Goal: Task Accomplishment & Management: Manage account settings

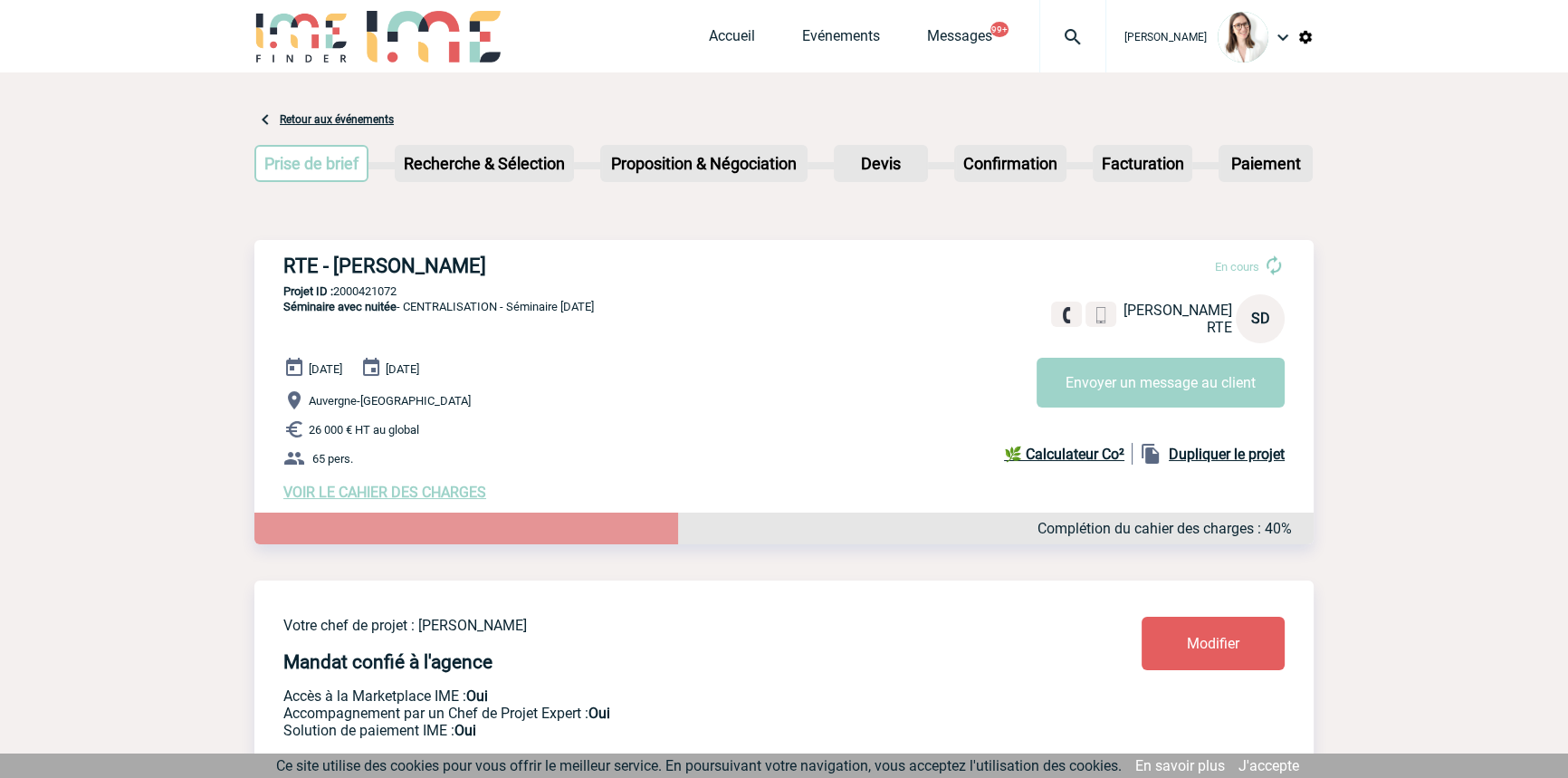
click at [1040, 51] on div at bounding box center [1073, 36] width 67 height 72
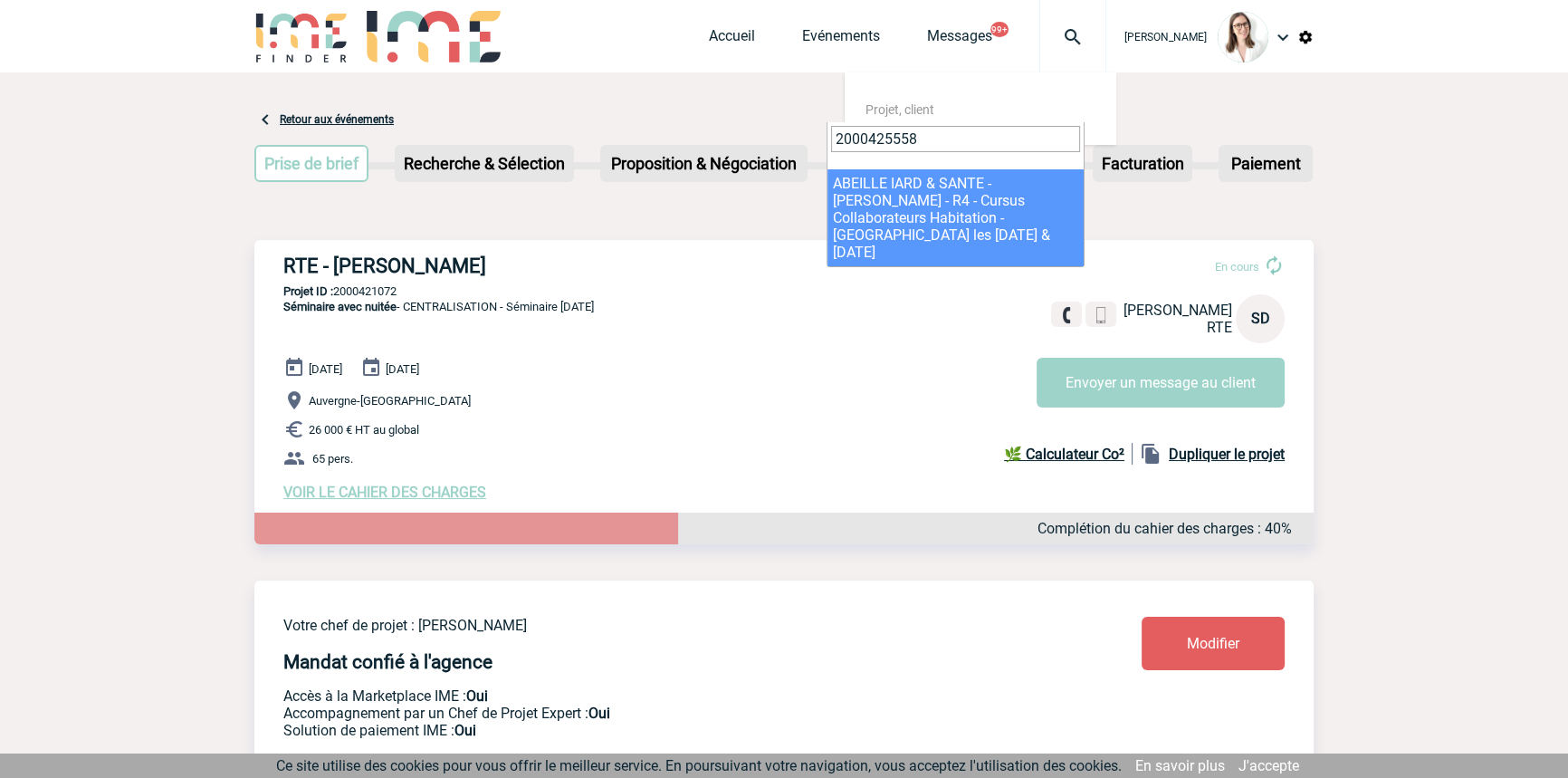
type input "2000425558"
drag, startPoint x: 908, startPoint y: 177, endPoint x: 584, endPoint y: 232, distance: 328.6
select select "25059"
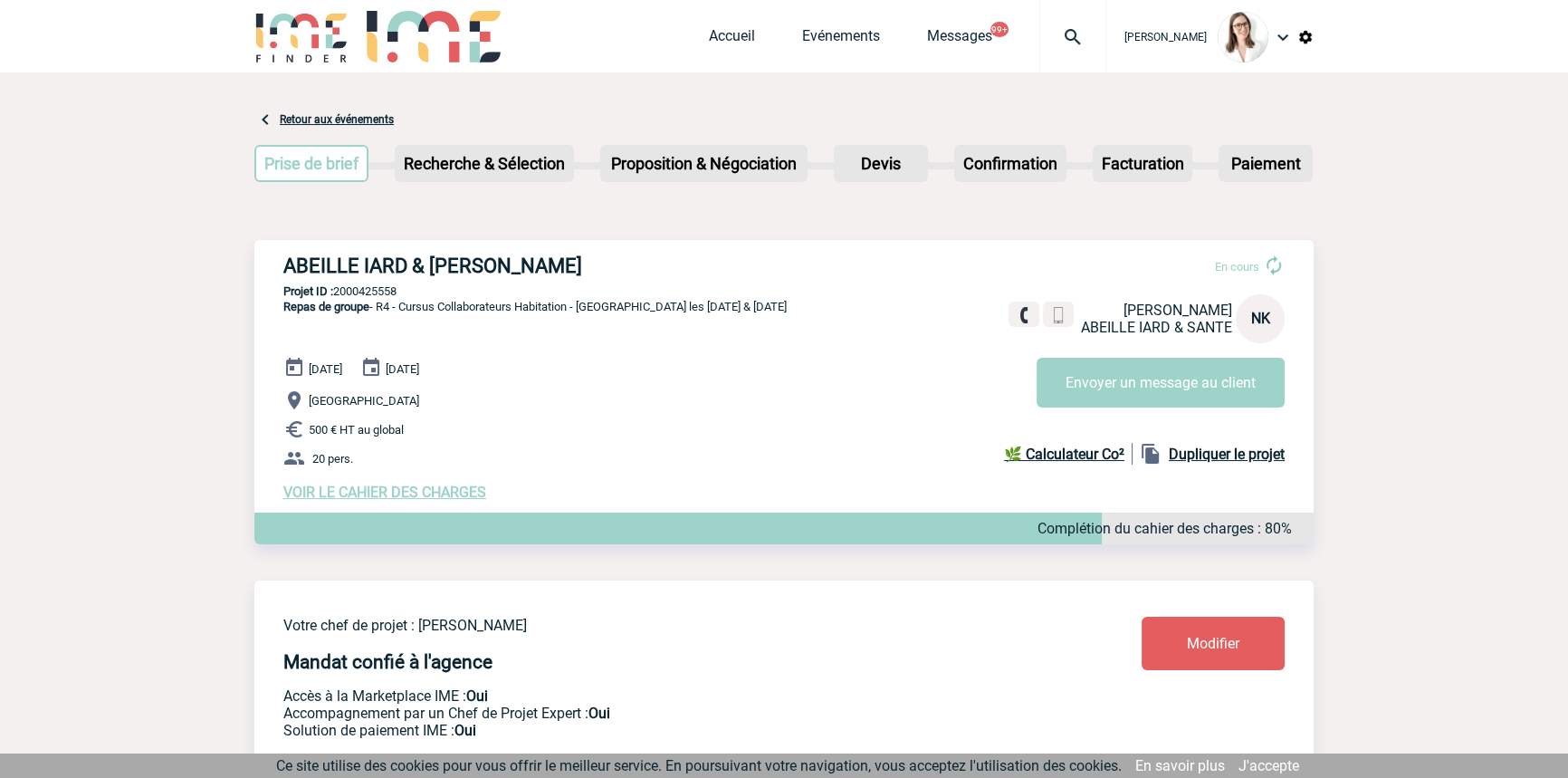
click at [473, 493] on span "VOIR LE CAHIER DES CHARGES" at bounding box center [384, 492] width 203 height 17
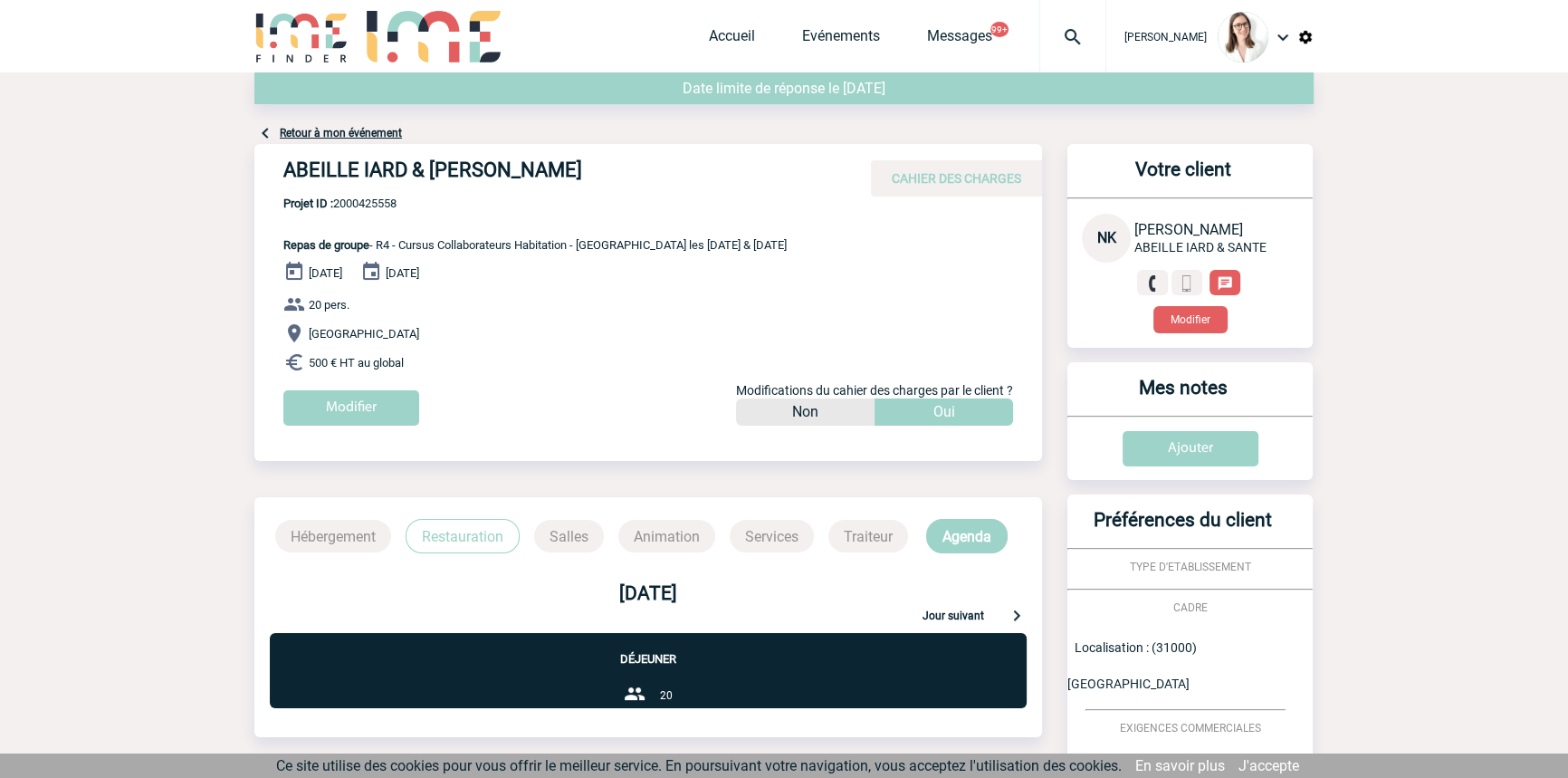
scroll to position [519, 0]
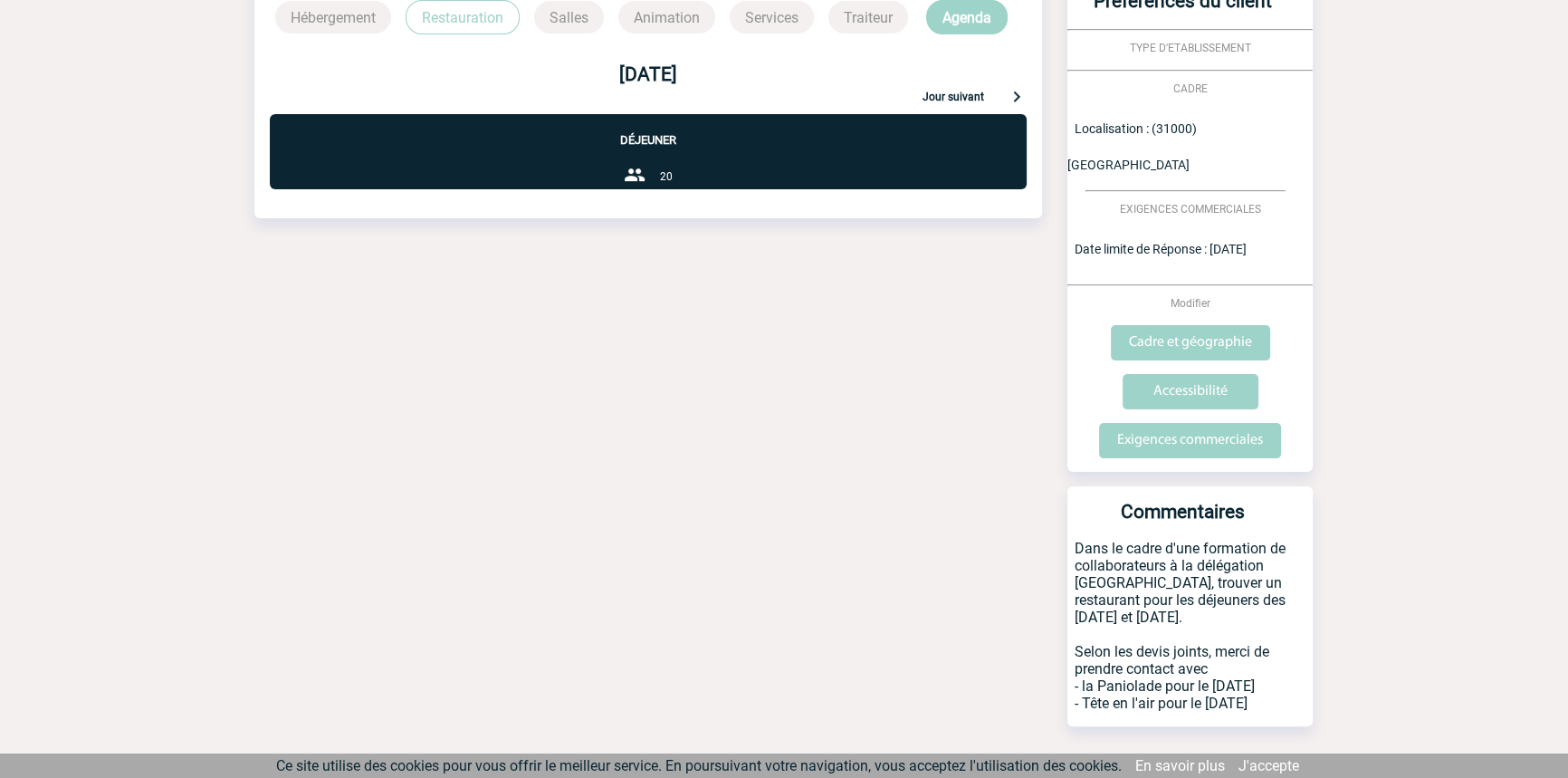
click at [461, 9] on p "Restauration" at bounding box center [462, 17] width 114 height 35
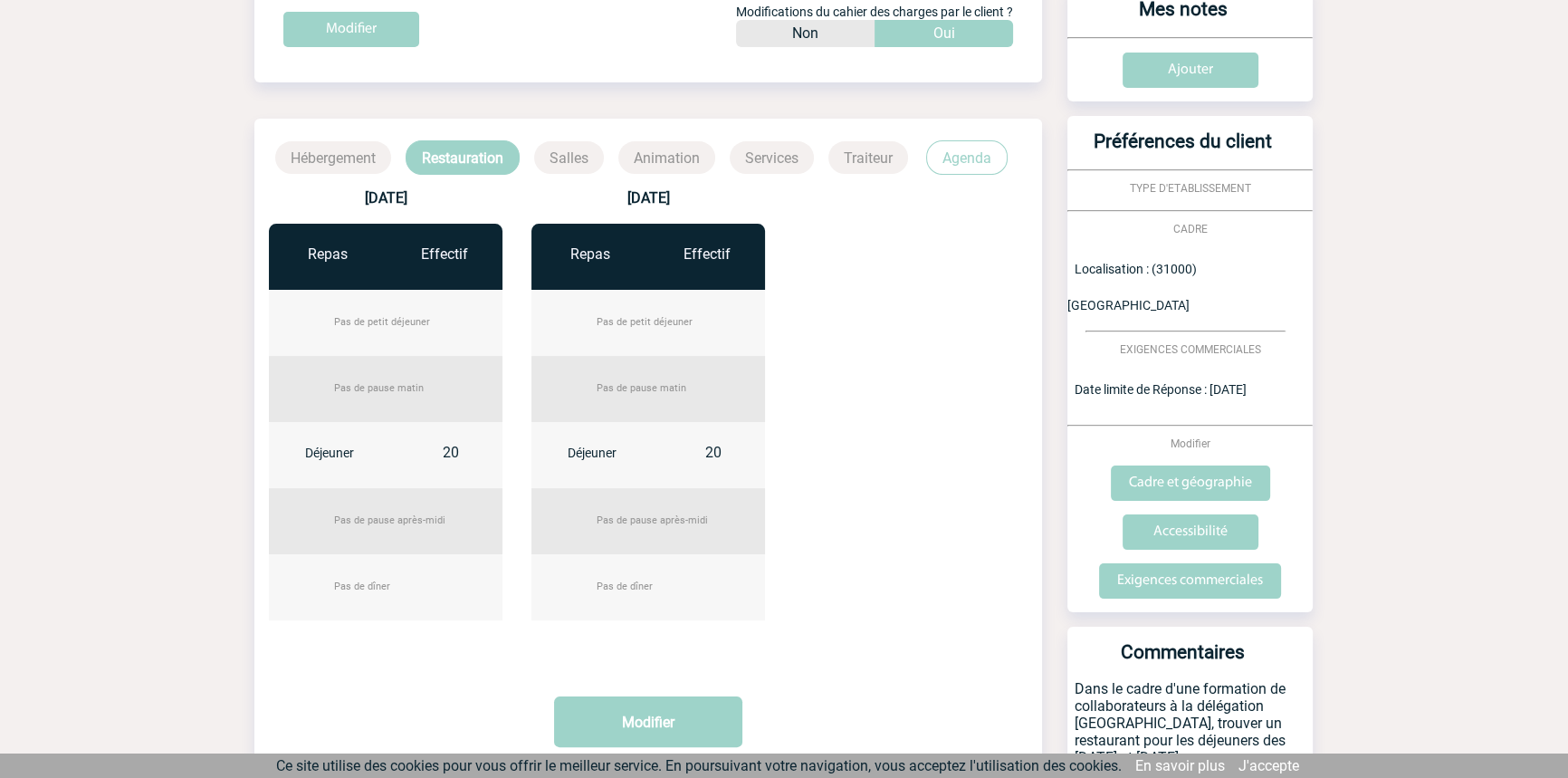
scroll to position [0, 0]
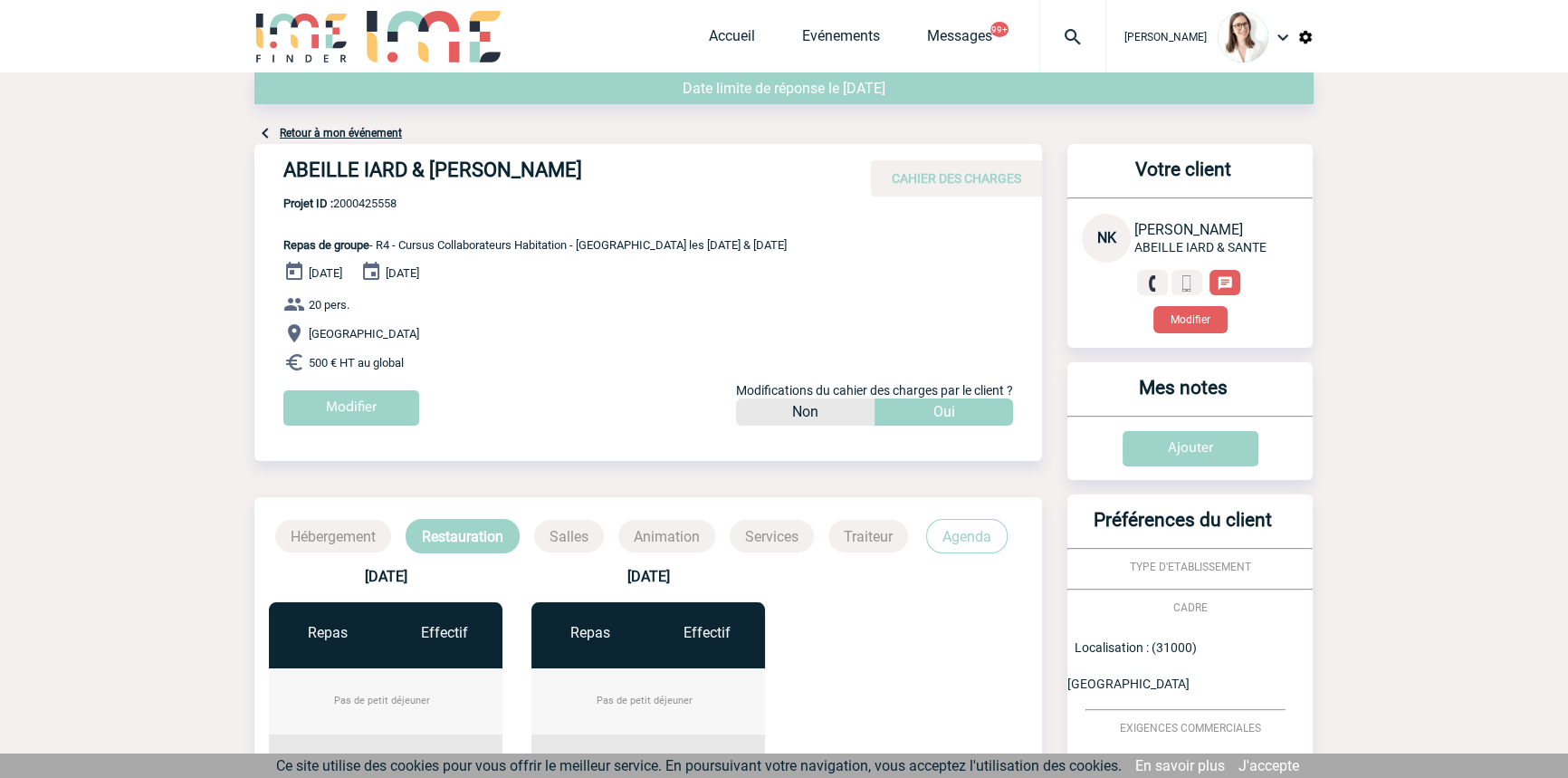
click at [368, 209] on span "Projet ID : 2000425558" at bounding box center [534, 204] width 504 height 14
click at [368, 208] on span "Projet ID : 2000425558" at bounding box center [534, 204] width 504 height 14
copy span "2000425558"
click at [364, 127] on link "Retour à mon événement" at bounding box center [341, 133] width 123 height 13
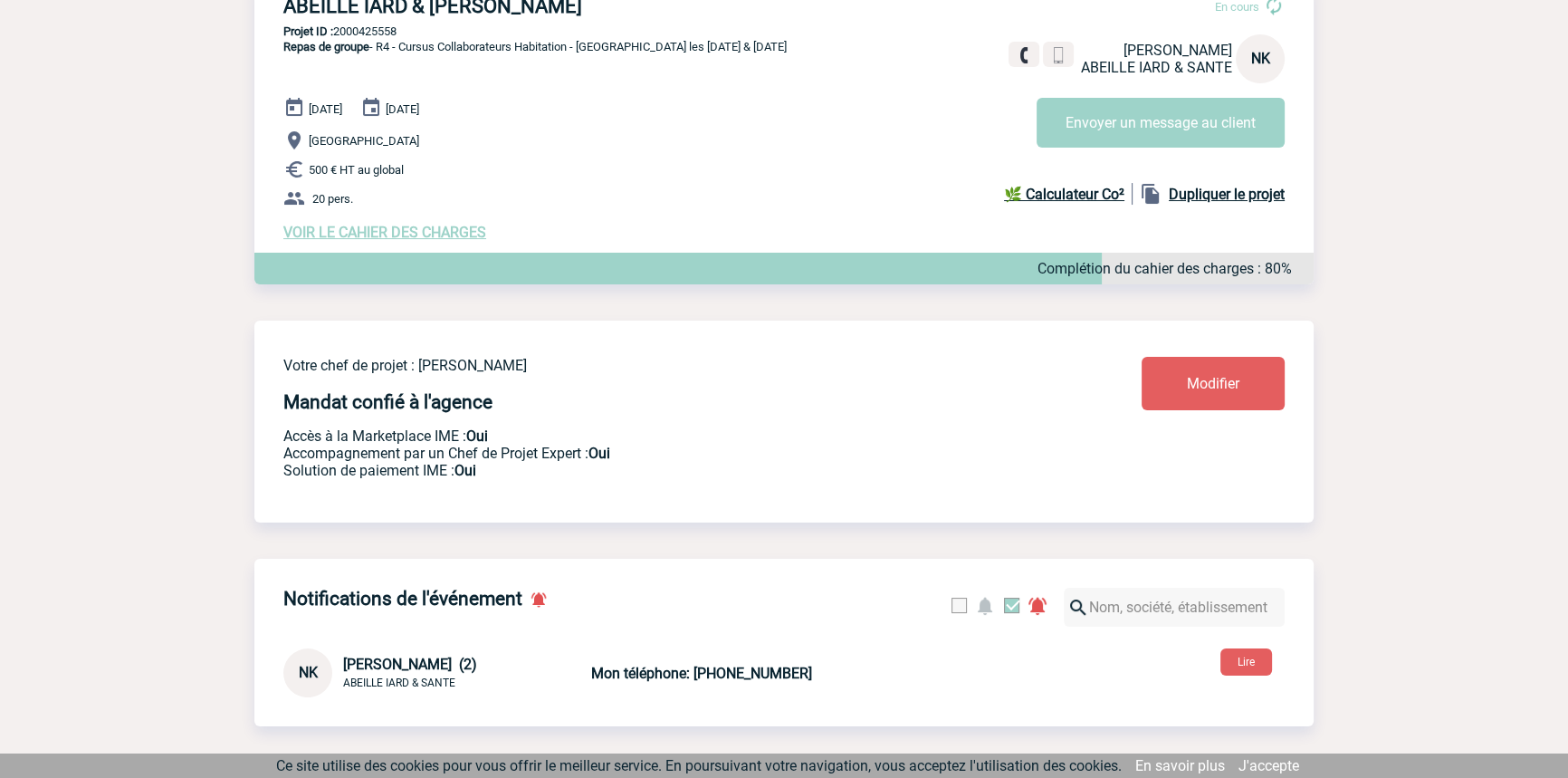
scroll to position [273, 0]
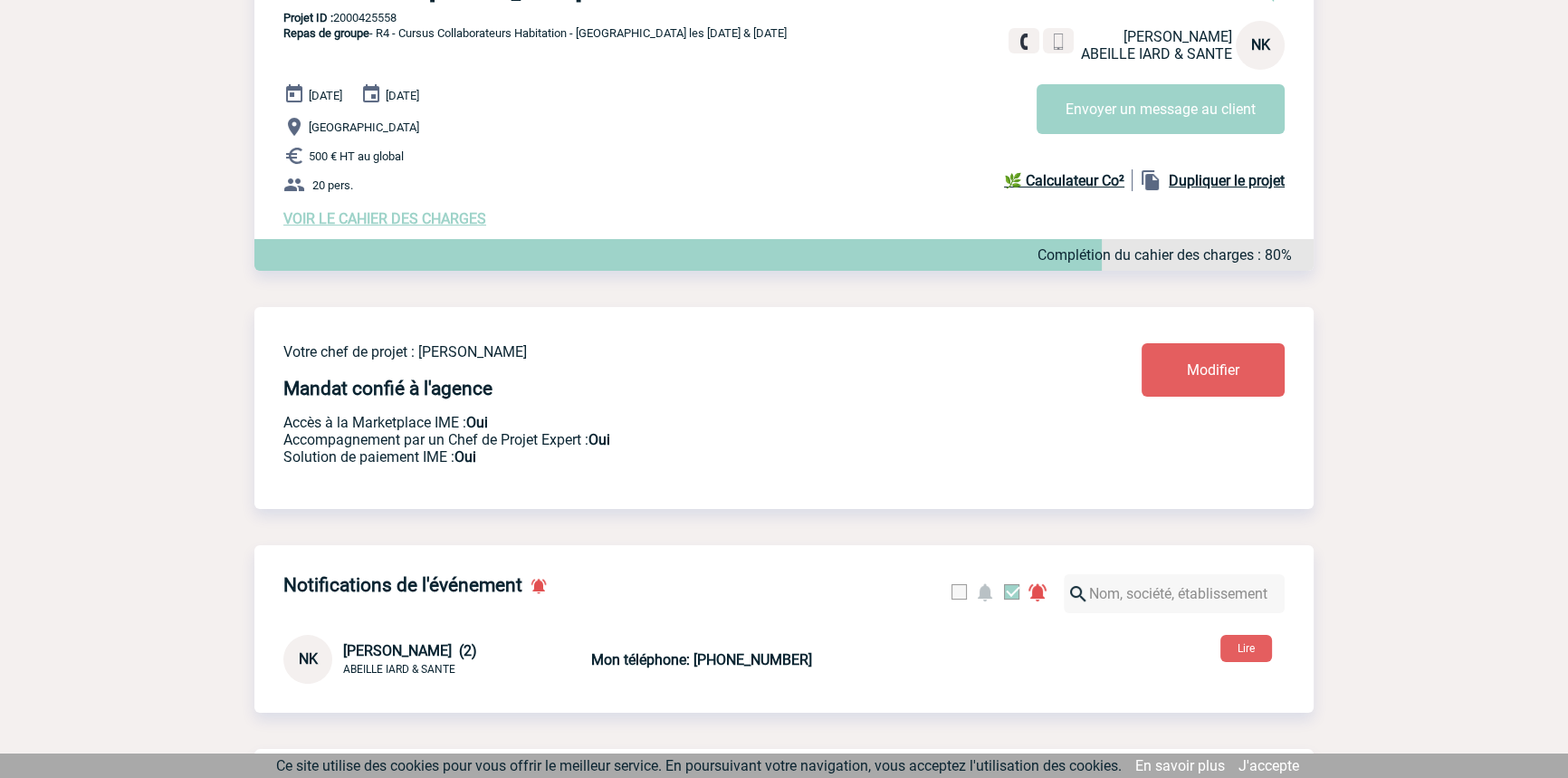
click at [427, 222] on span "VOIR LE CAHIER DES CHARGES" at bounding box center [384, 218] width 203 height 17
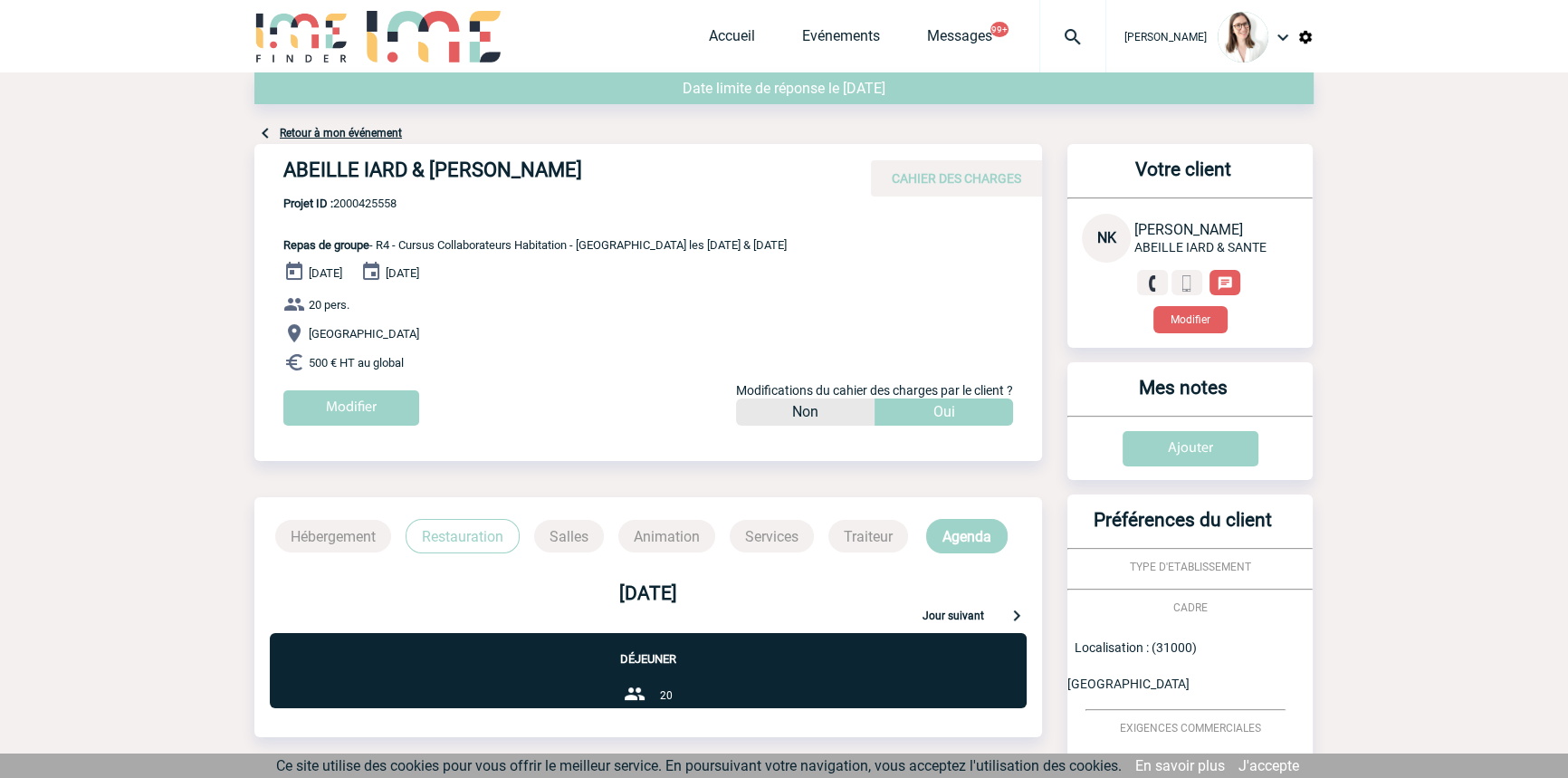
click at [353, 137] on link "Retour à mon événement" at bounding box center [341, 133] width 123 height 13
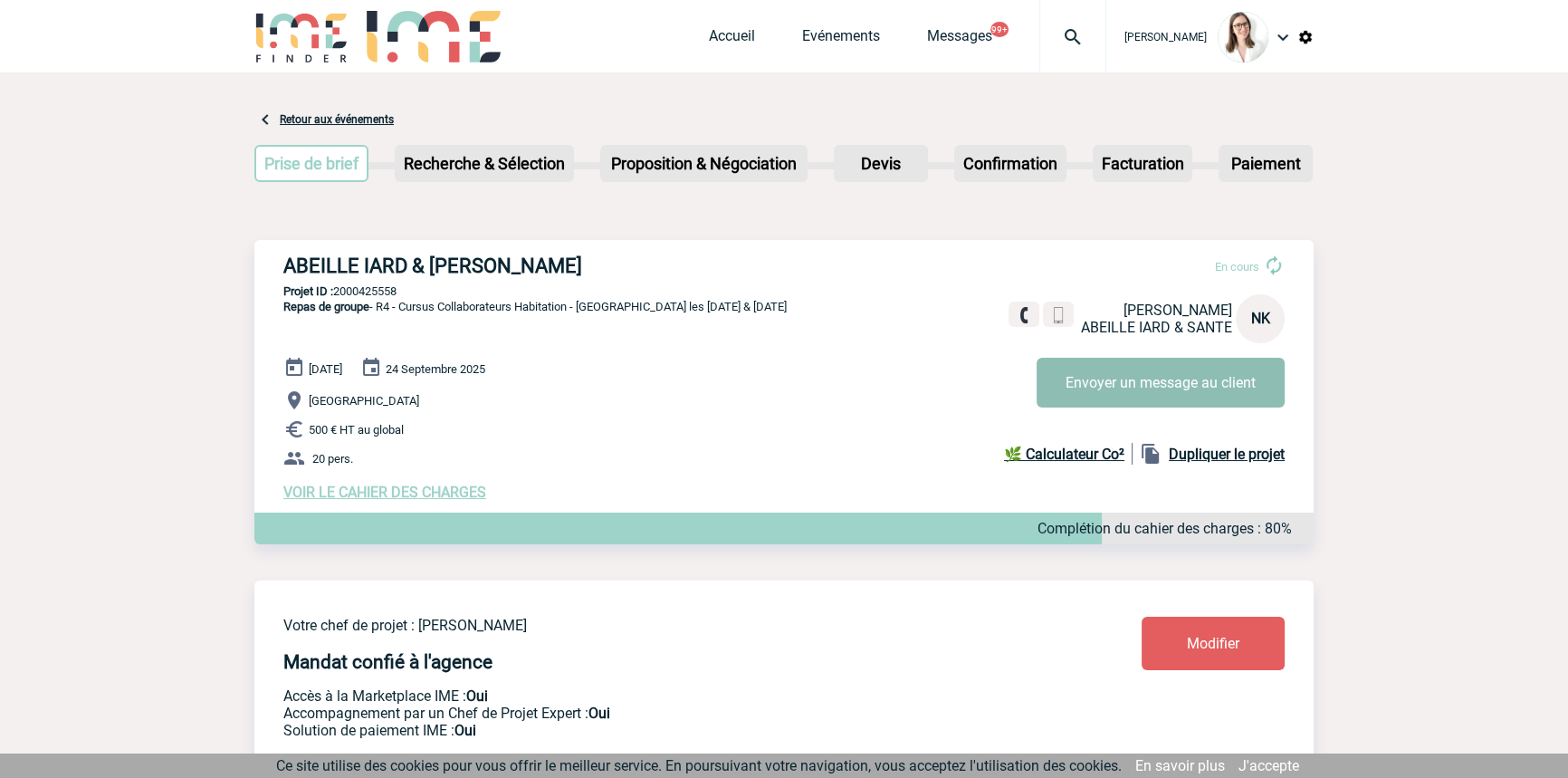
click at [1135, 367] on button "Envoyer un message au client" at bounding box center [1160, 382] width 248 height 49
click at [449, 499] on span "VOIR LE CAHIER DES CHARGES" at bounding box center [384, 492] width 203 height 17
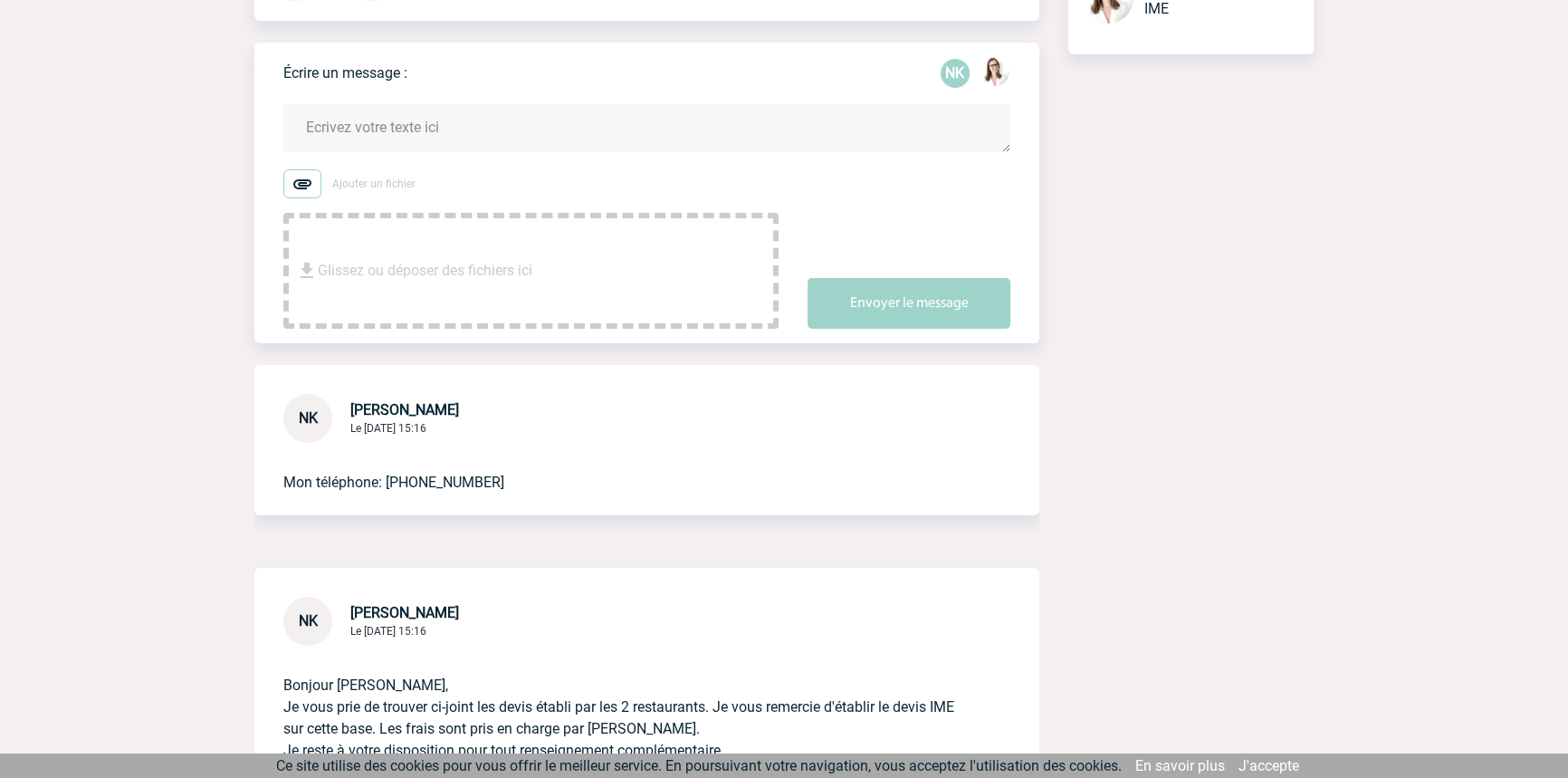
scroll to position [549, 0]
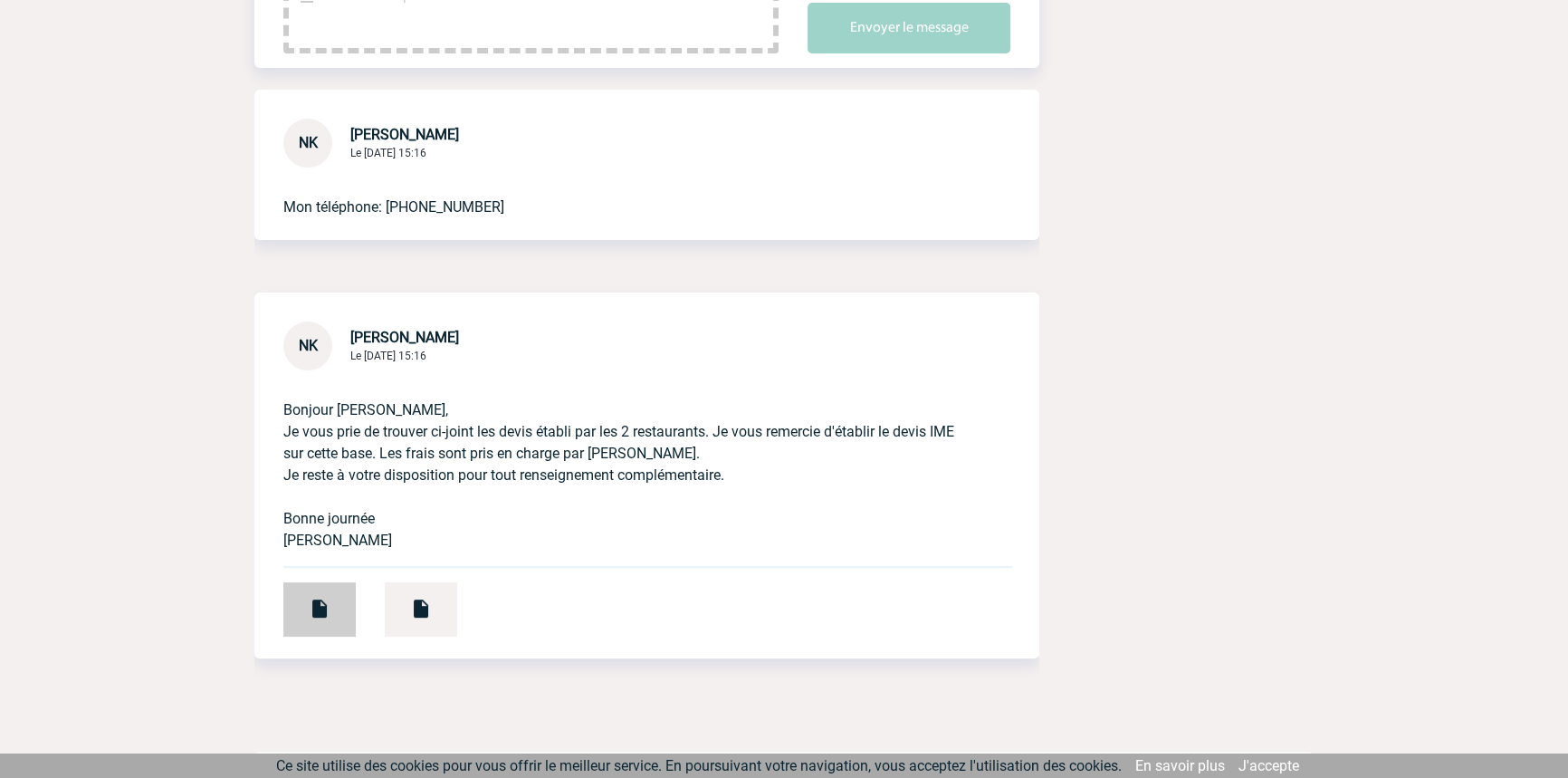
click at [332, 593] on div at bounding box center [319, 609] width 72 height 54
click at [415, 615] on img at bounding box center [421, 609] width 22 height 22
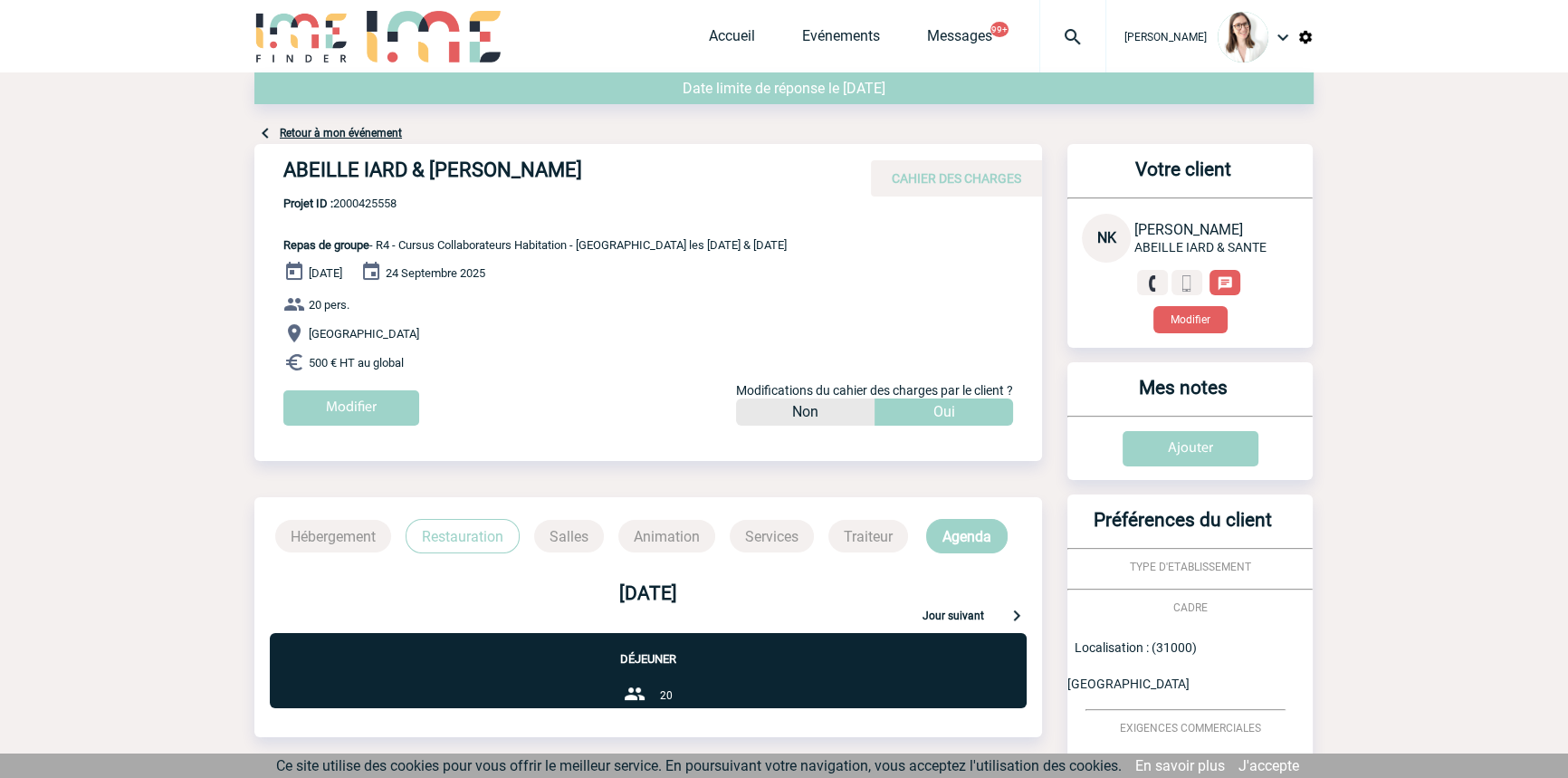
click at [329, 132] on link "Retour à mon événement" at bounding box center [341, 133] width 123 height 13
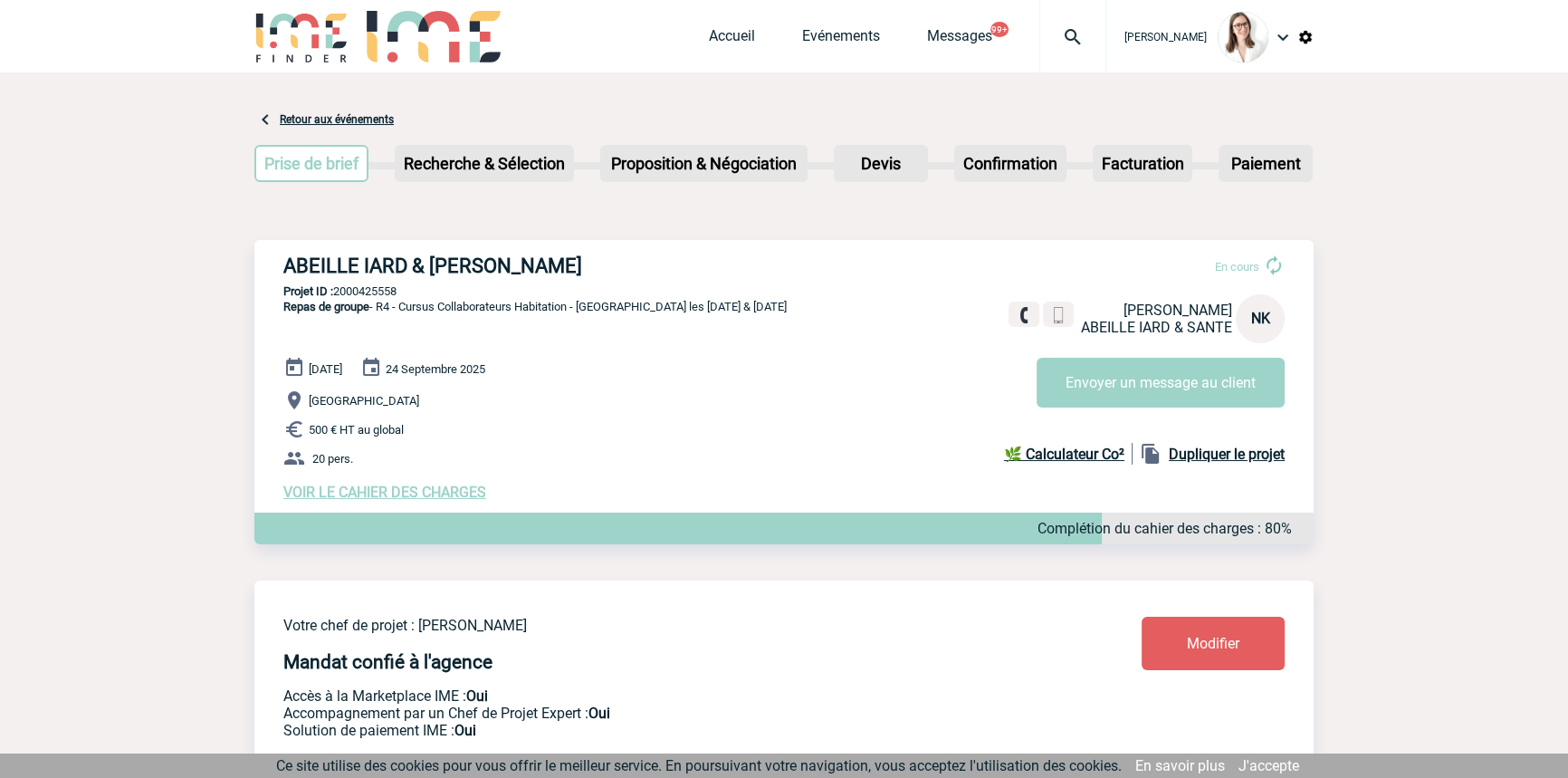
click at [422, 501] on span "VOIR LE CAHIER DES CHARGES" at bounding box center [384, 492] width 203 height 17
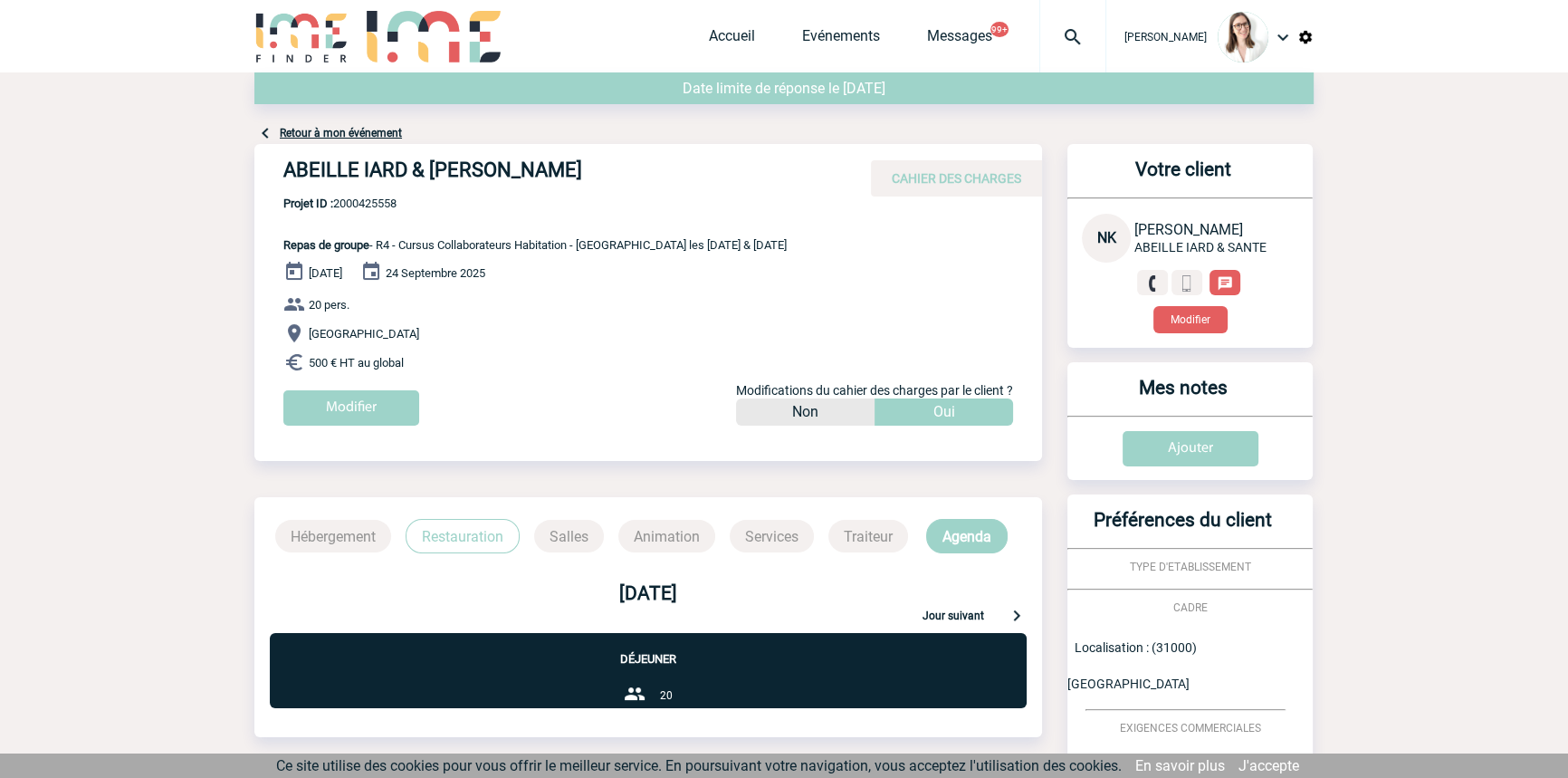
drag, startPoint x: 357, startPoint y: 417, endPoint x: 362, endPoint y: 464, distance: 47.3
click at [358, 416] on input "Modifier" at bounding box center [350, 408] width 136 height 36
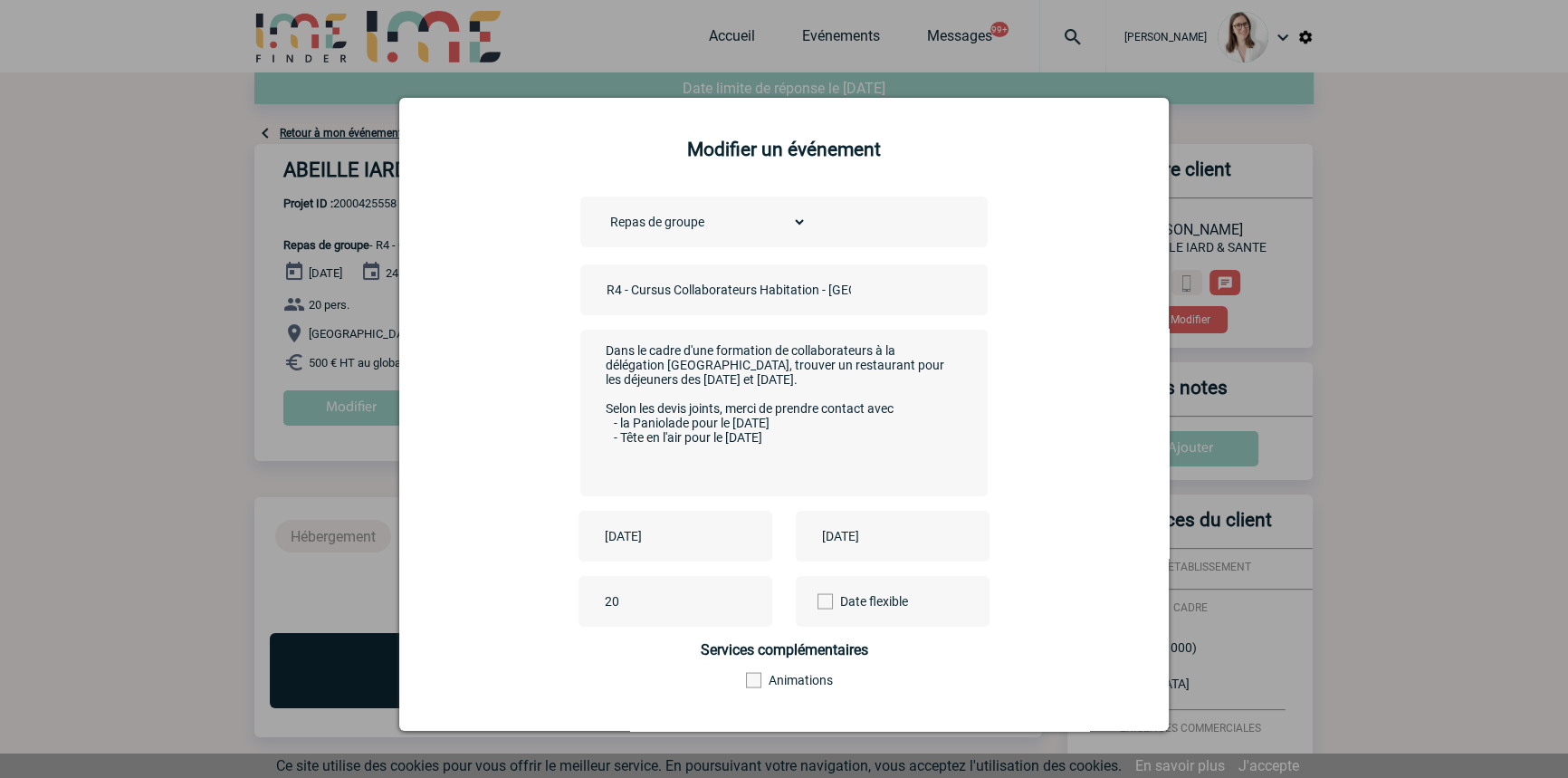
click at [602, 291] on input "R4 - Cursus Collaborateurs Habitation - Toulouse les 23 & 24 septembre 2025" at bounding box center [729, 290] width 253 height 24
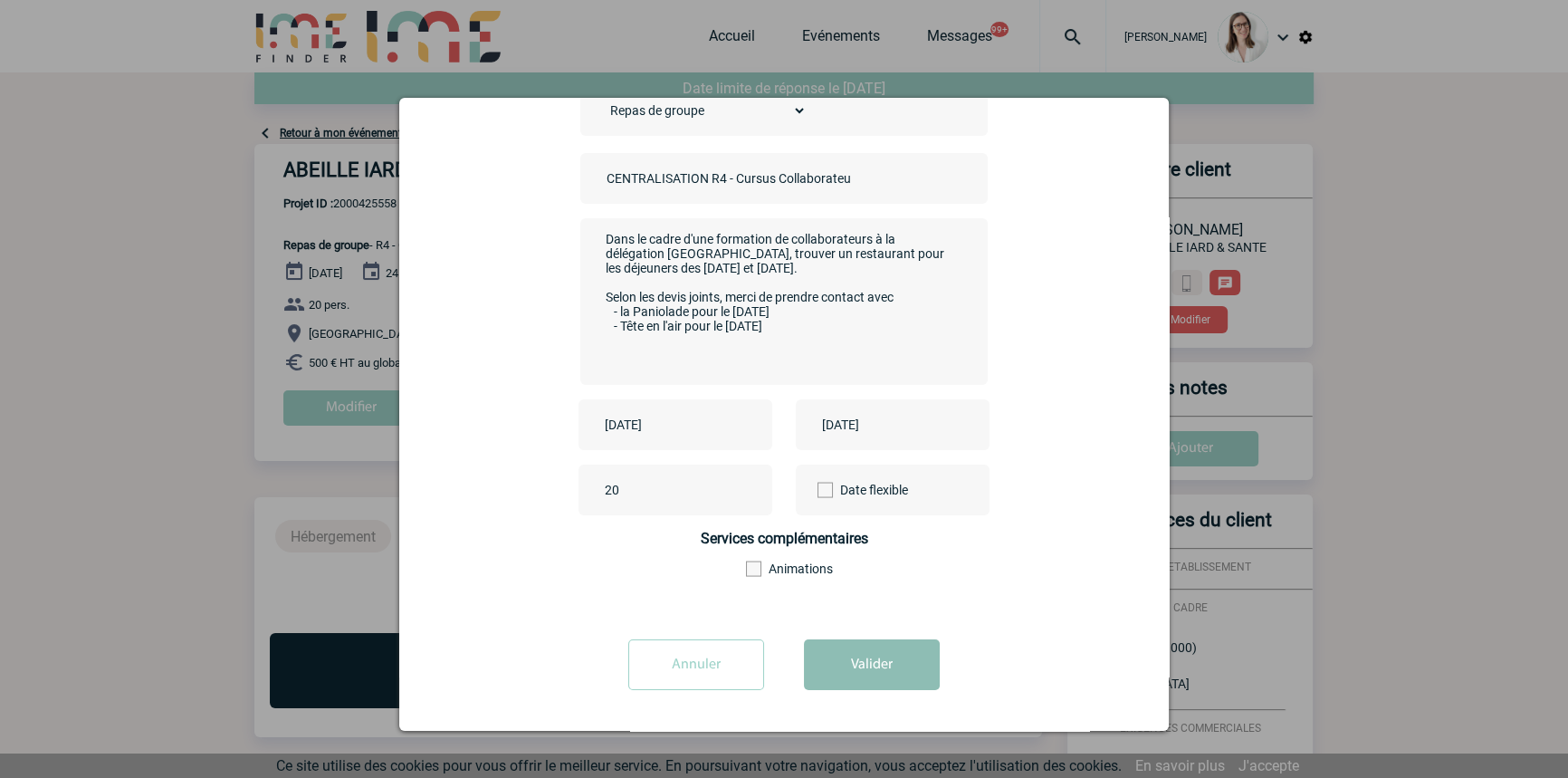
type input "CENTRALISATION R4 - Cursus Collaborateurs Habitation - Toulouse les 23 & 24 sep…"
click at [859, 652] on button "Valider" at bounding box center [872, 664] width 136 height 50
click at [875, 658] on button "Valider" at bounding box center [872, 664] width 136 height 50
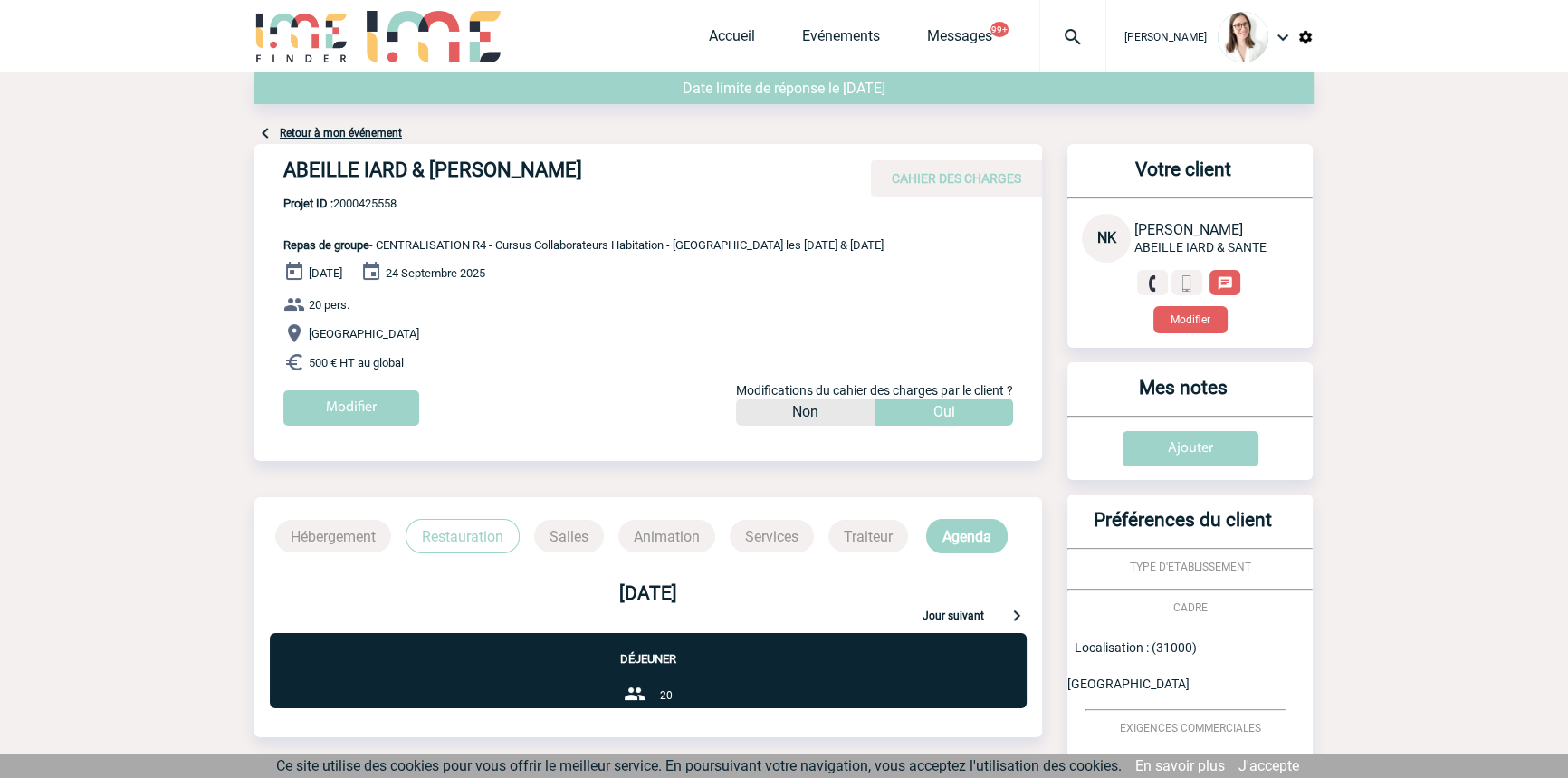
click at [331, 128] on link "Retour à mon événement" at bounding box center [341, 133] width 123 height 13
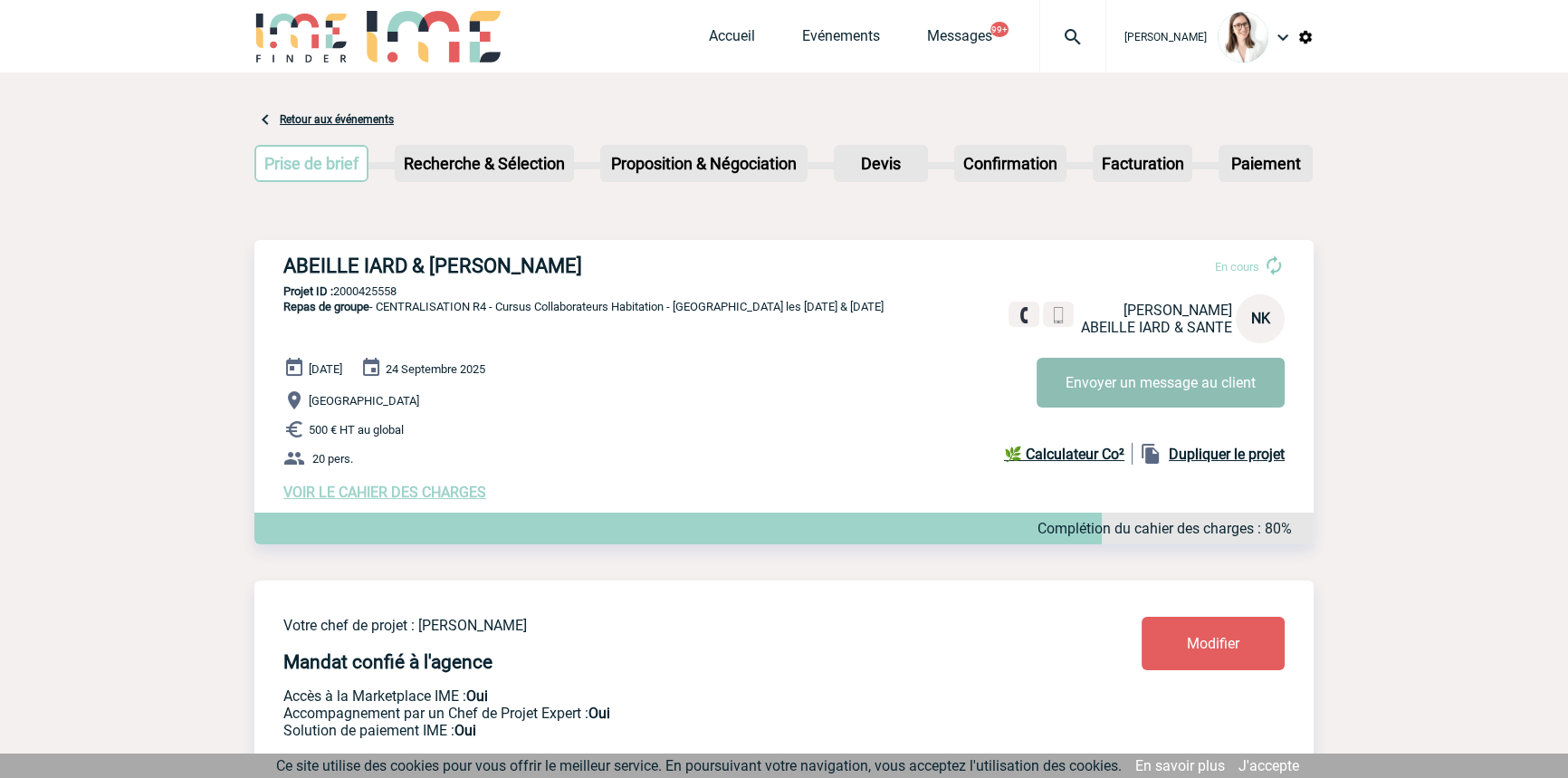
click at [1126, 382] on button "Envoyer un message au client" at bounding box center [1160, 382] width 248 height 49
click at [355, 298] on p "Projet ID : 2000425558" at bounding box center [784, 291] width 1060 height 14
click at [356, 298] on p "Projet ID : 2000425558" at bounding box center [784, 291] width 1060 height 14
copy p "2000425558"
click at [1040, 59] on div at bounding box center [1073, 36] width 67 height 72
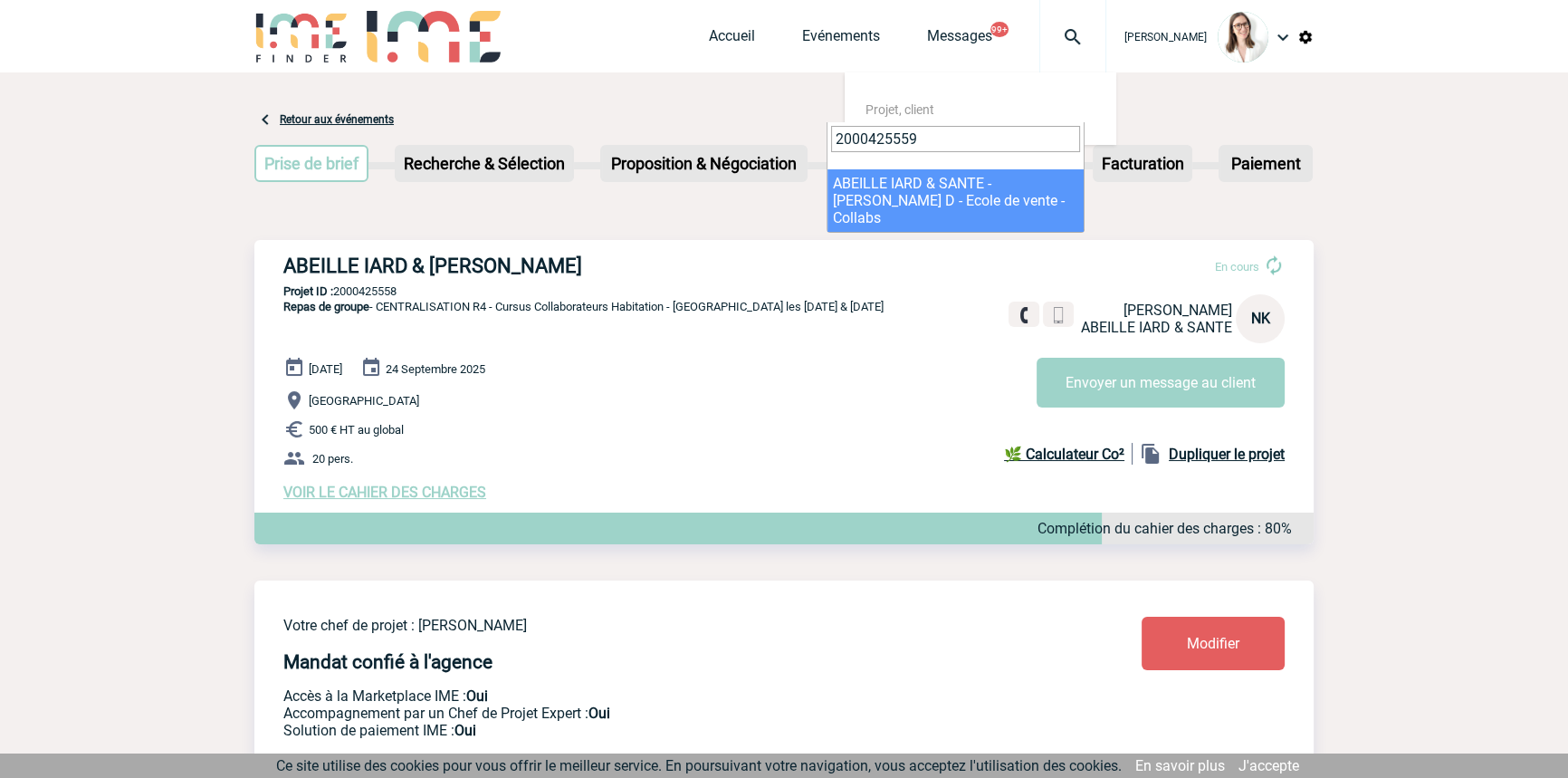
type input "2000425559"
select select "25060"
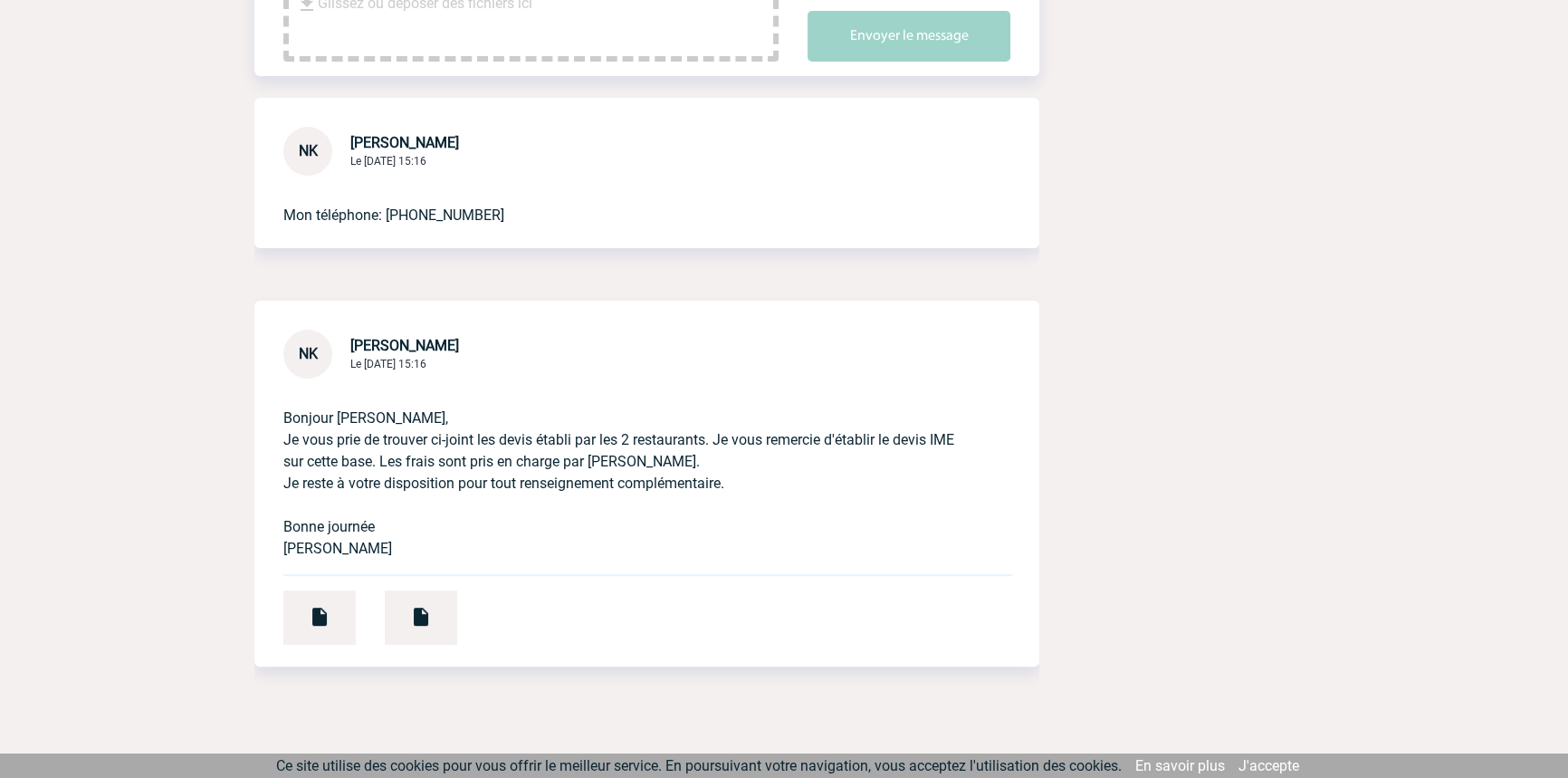
scroll to position [549, 0]
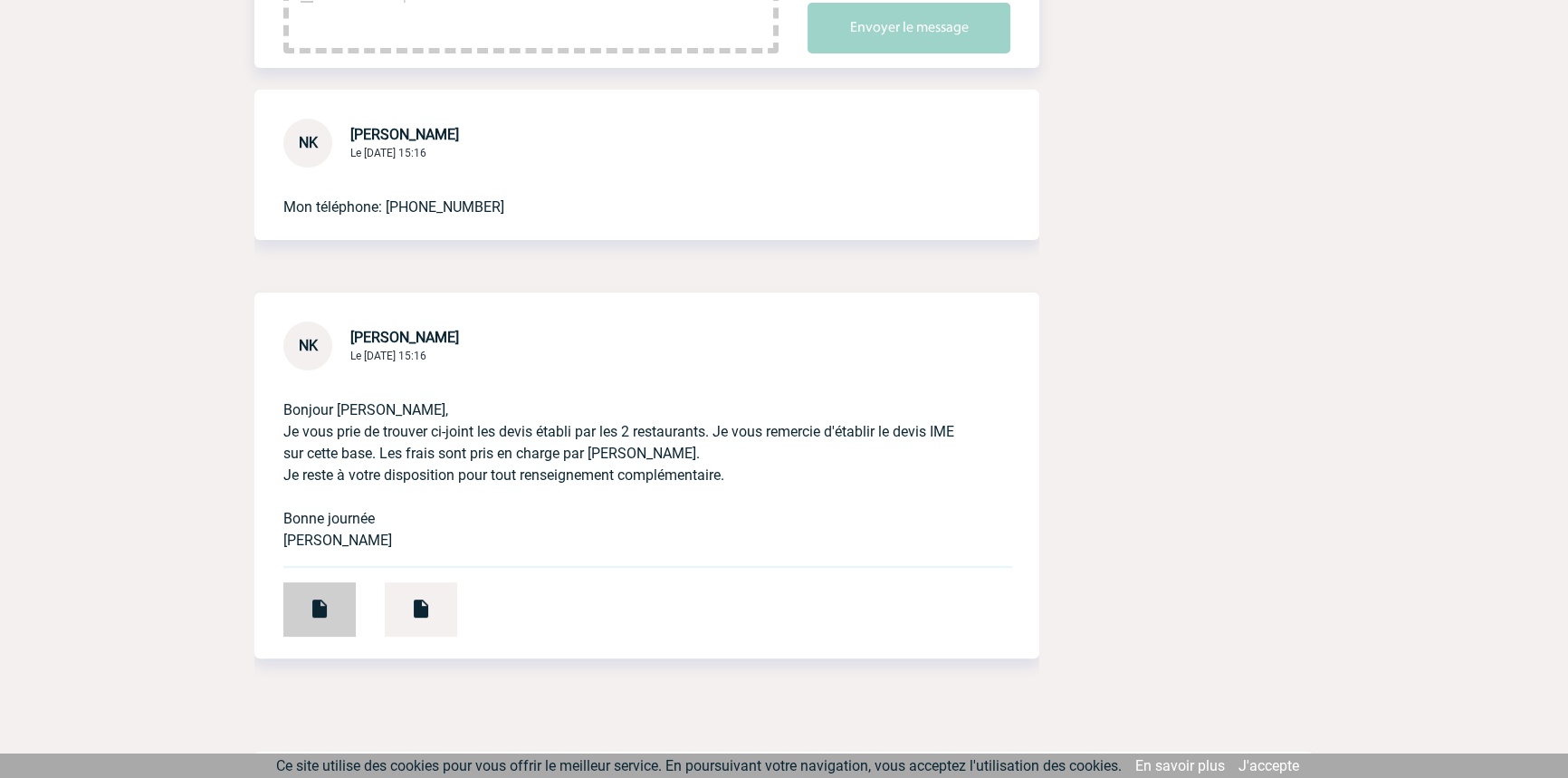
click at [337, 599] on div at bounding box center [319, 609] width 72 height 54
click at [425, 603] on img at bounding box center [421, 609] width 22 height 22
click at [339, 614] on div at bounding box center [319, 609] width 72 height 54
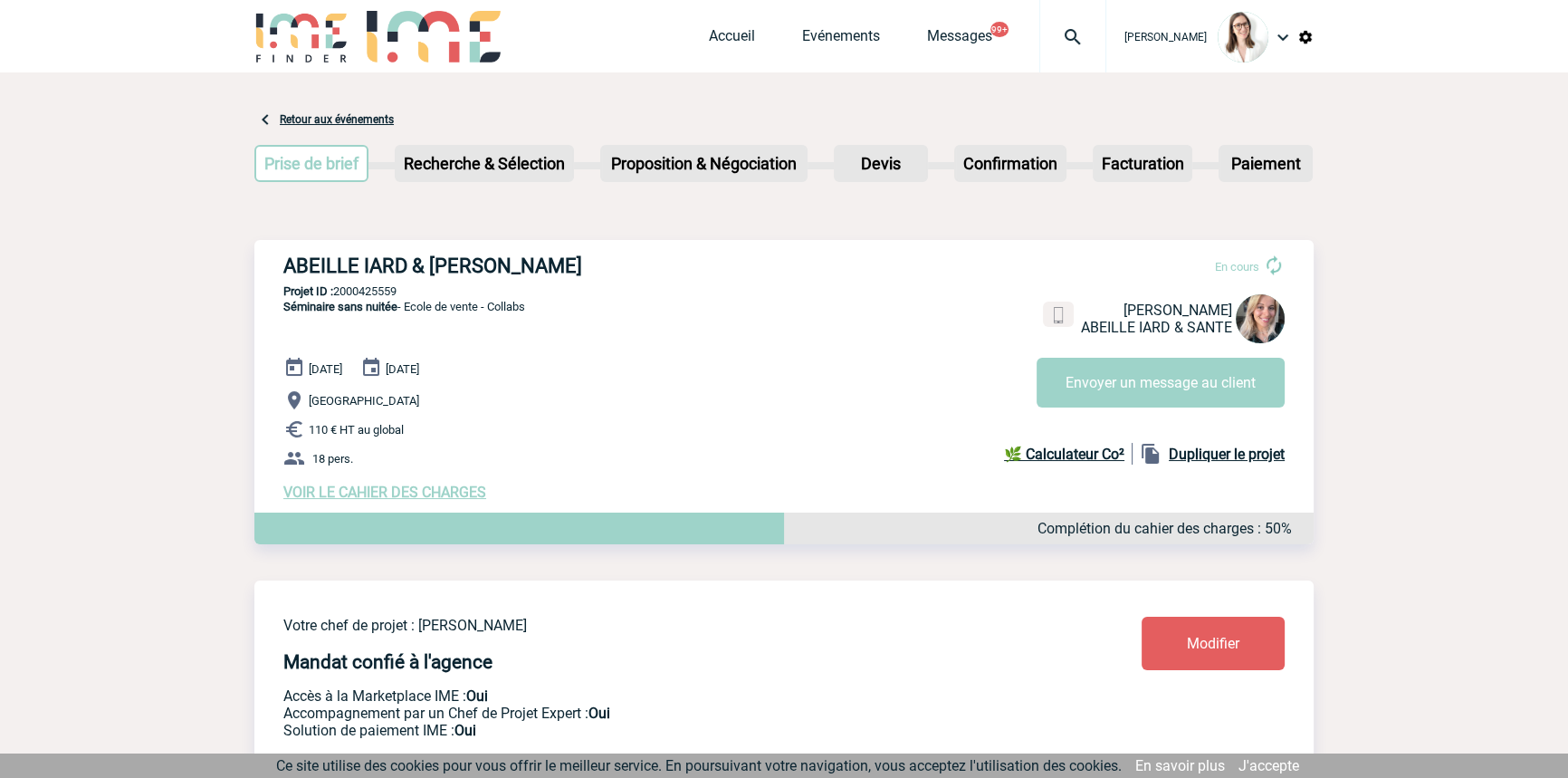
click at [358, 495] on span "VOIR LE CAHIER DES CHARGES" at bounding box center [384, 492] width 203 height 17
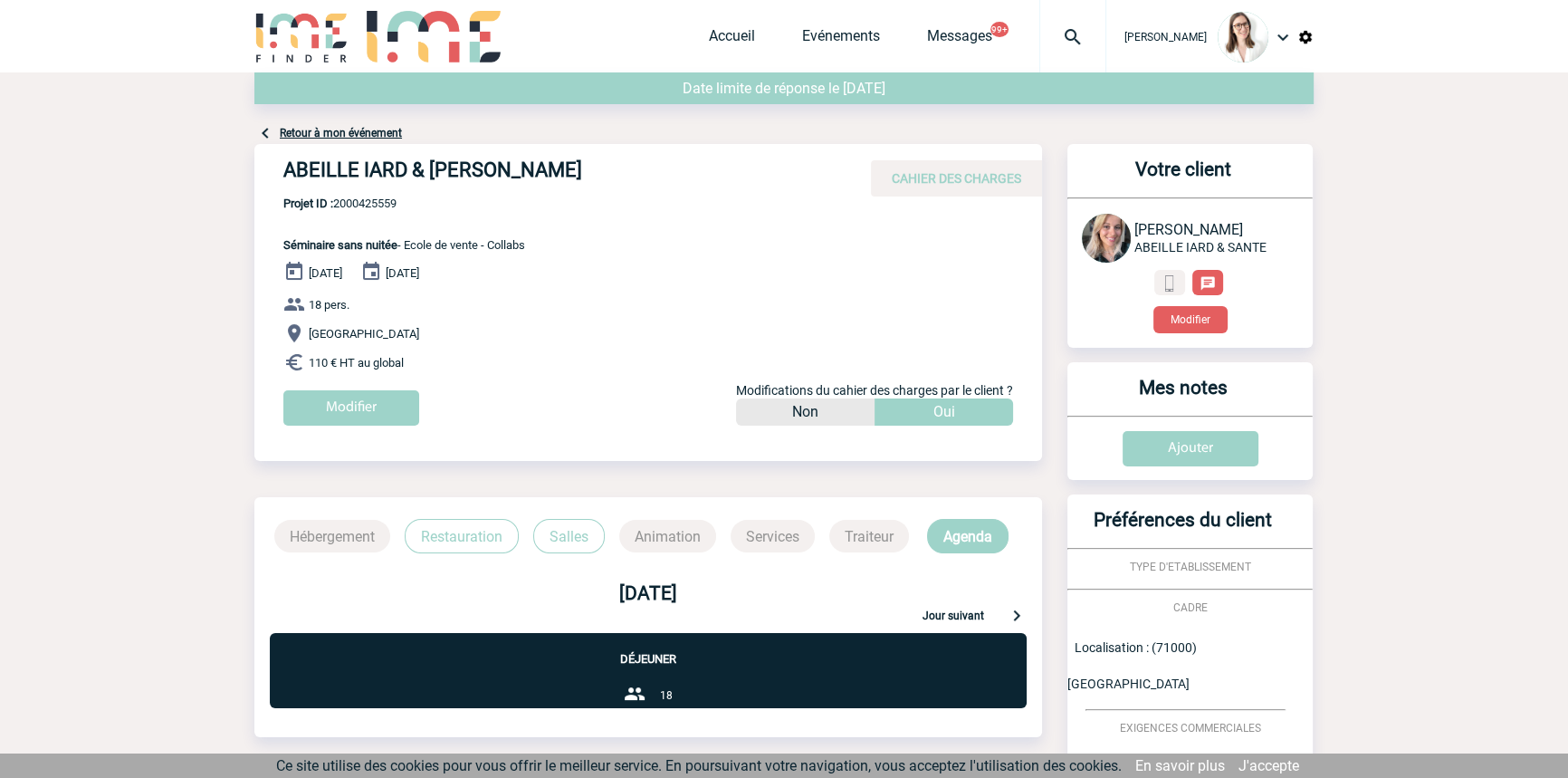
click at [401, 198] on span "Projet ID : 2000425559" at bounding box center [404, 204] width 241 height 14
click at [368, 201] on span "Projet ID : 2000425559" at bounding box center [404, 204] width 241 height 14
click at [370, 201] on span "Projet ID : 2000425559" at bounding box center [404, 204] width 241 height 14
copy span "2000425559"
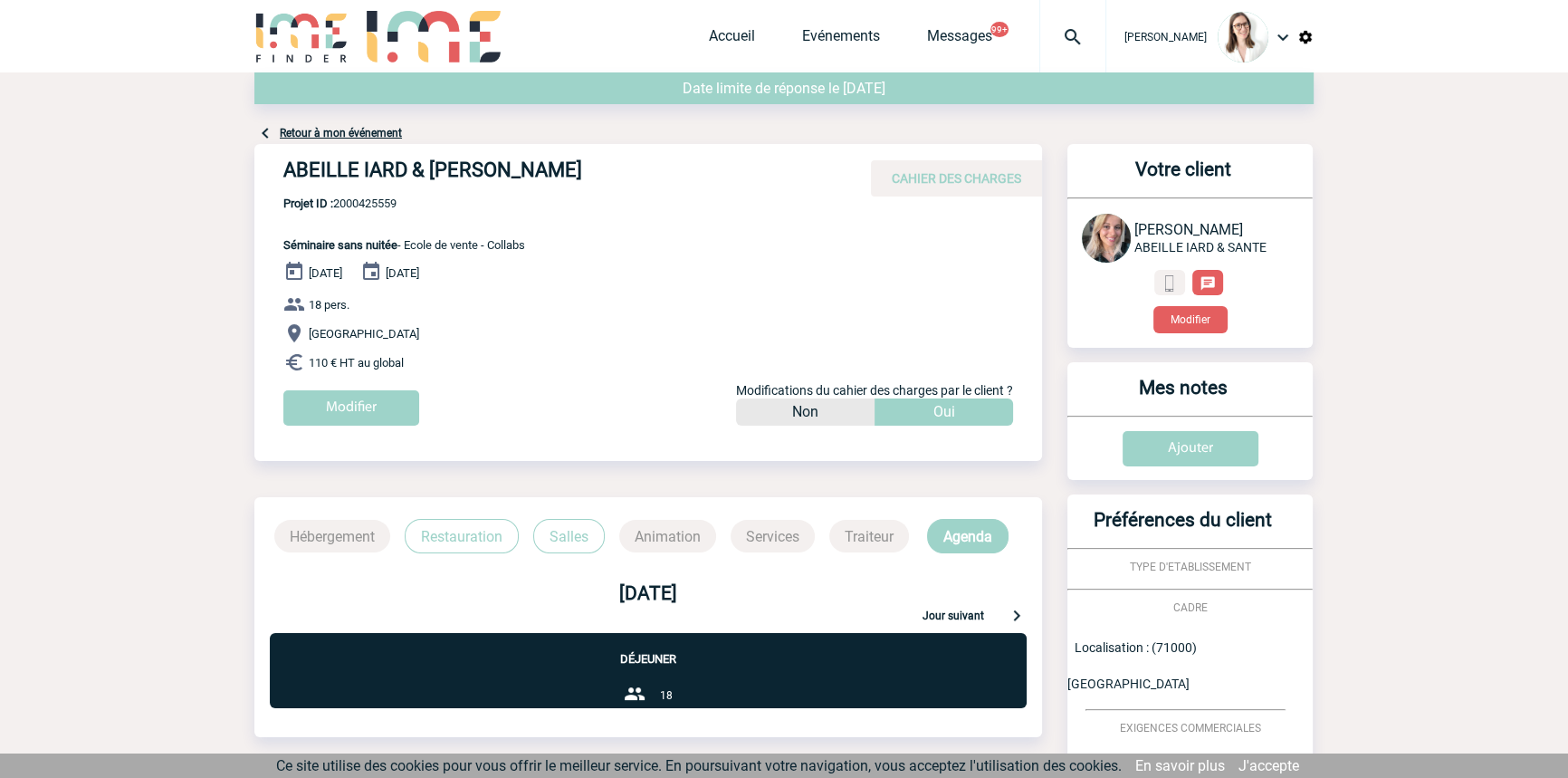
click at [489, 550] on p "Restauration" at bounding box center [461, 535] width 114 height 35
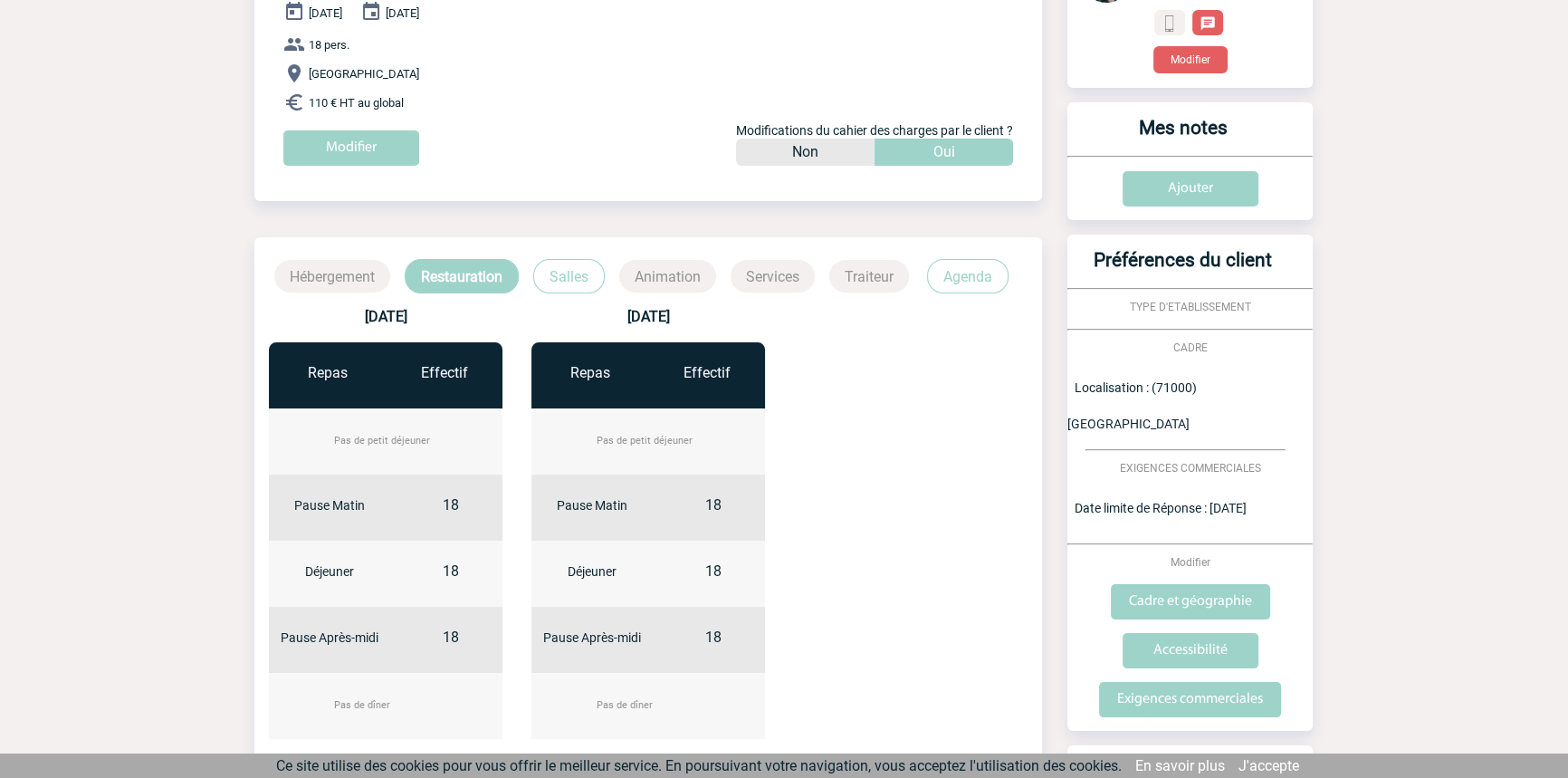
scroll to position [273, 0]
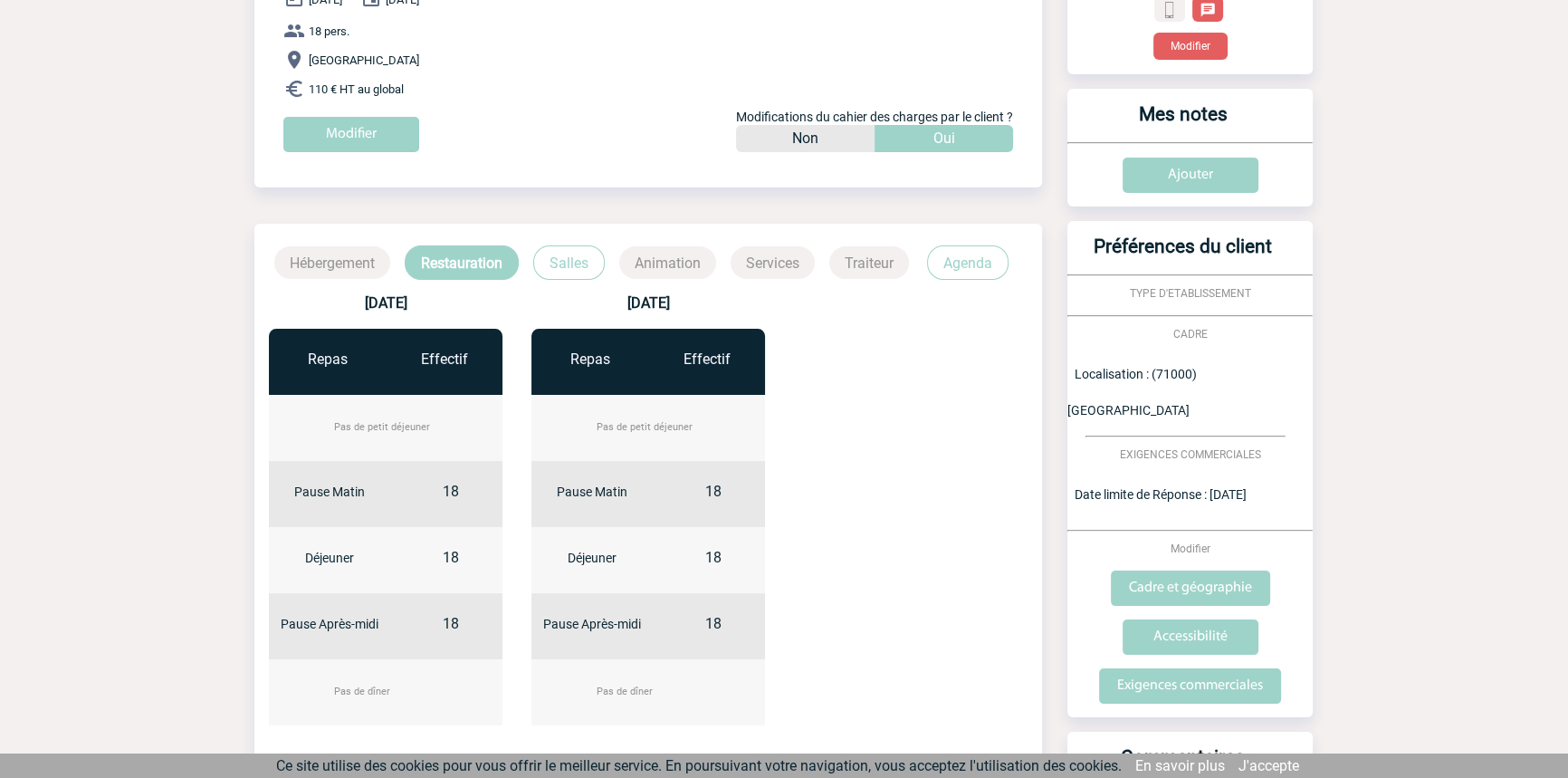
click at [560, 274] on p "Salles" at bounding box center [569, 262] width 71 height 35
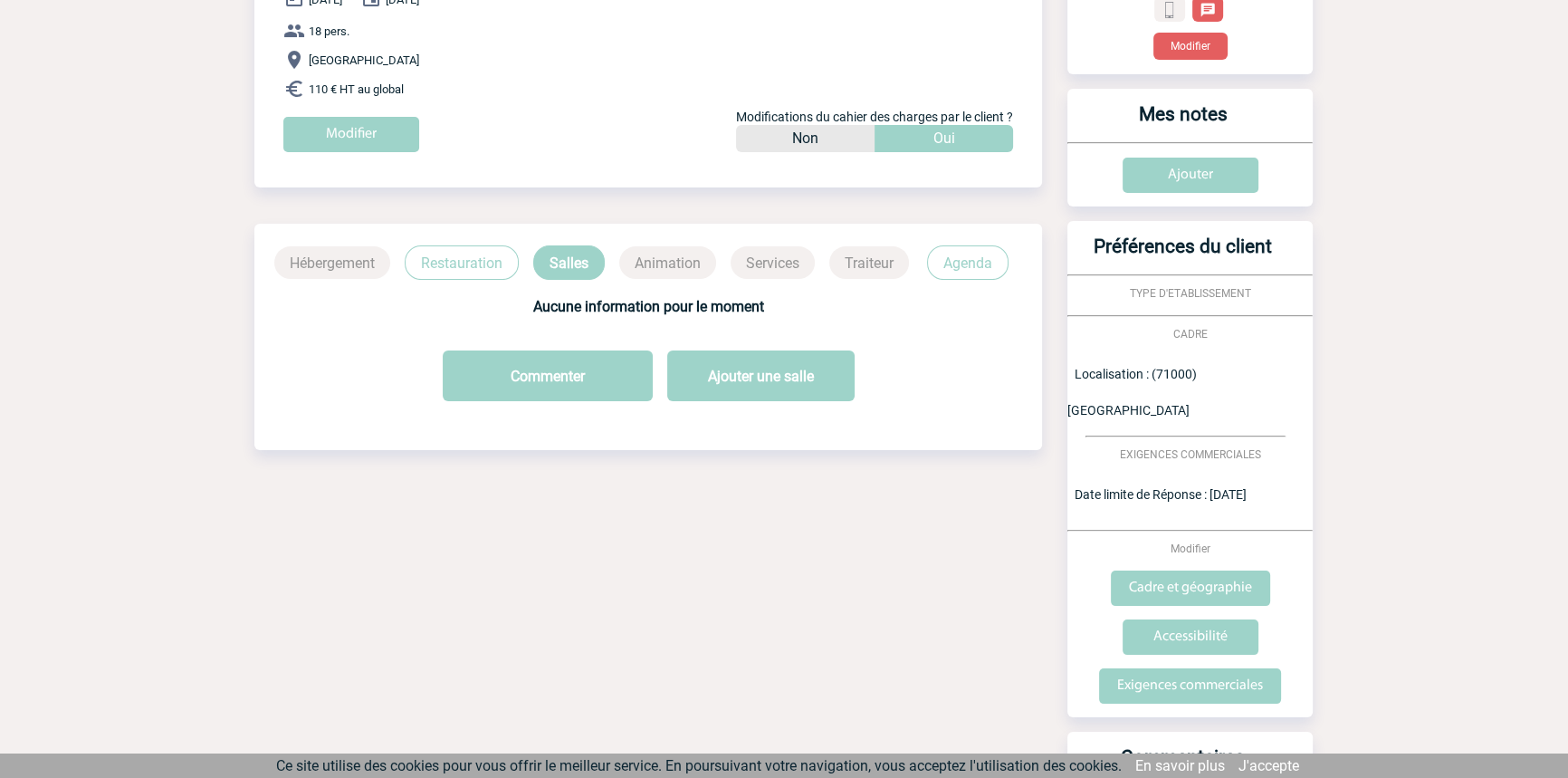
click at [950, 272] on p "Agenda" at bounding box center [968, 262] width 81 height 35
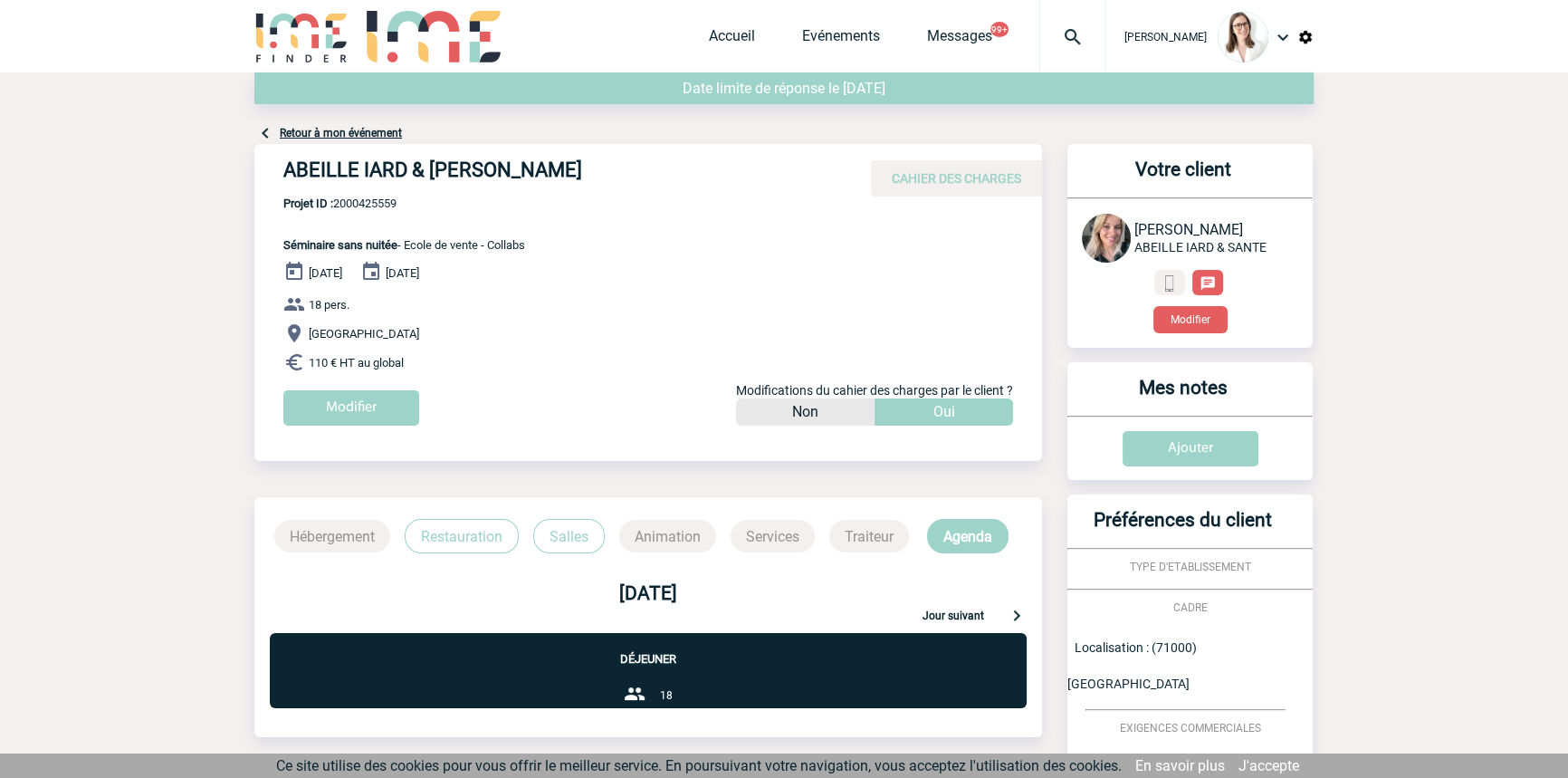
scroll to position [0, 0]
click at [343, 136] on link "Retour à mon événement" at bounding box center [341, 133] width 123 height 13
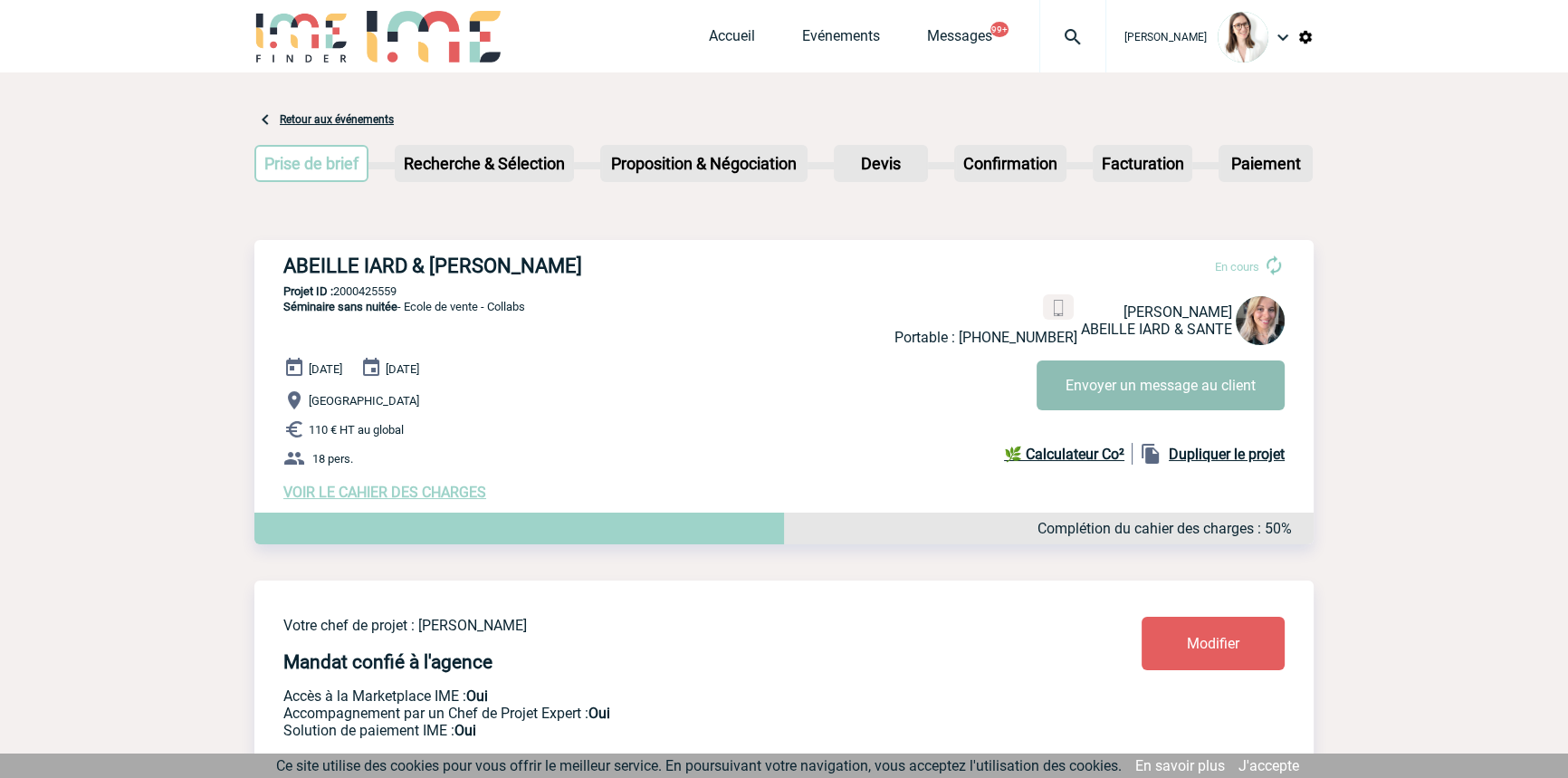
click at [1114, 395] on button "Envoyer un message au client" at bounding box center [1160, 385] width 248 height 49
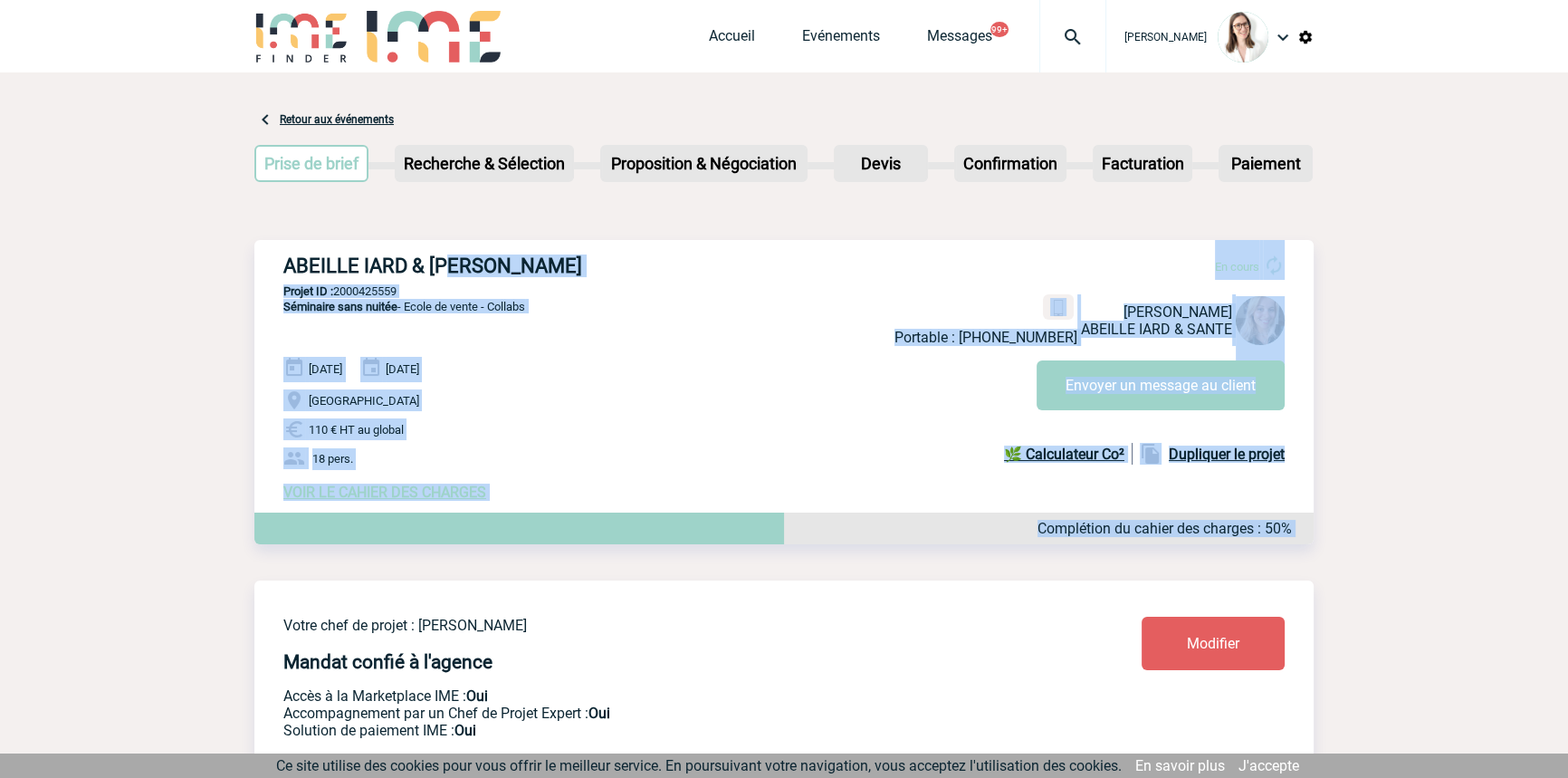
drag, startPoint x: 454, startPoint y: 268, endPoint x: 616, endPoint y: 564, distance: 337.4
click at [613, 570] on div "ABEILLE IARD & SANTE - Elise DRAPIER En cours Portable : +33619092903 Elise DRA…" at bounding box center [784, 411] width 1060 height 340
click at [653, 461] on p "18 pers." at bounding box center [797, 458] width 1030 height 22
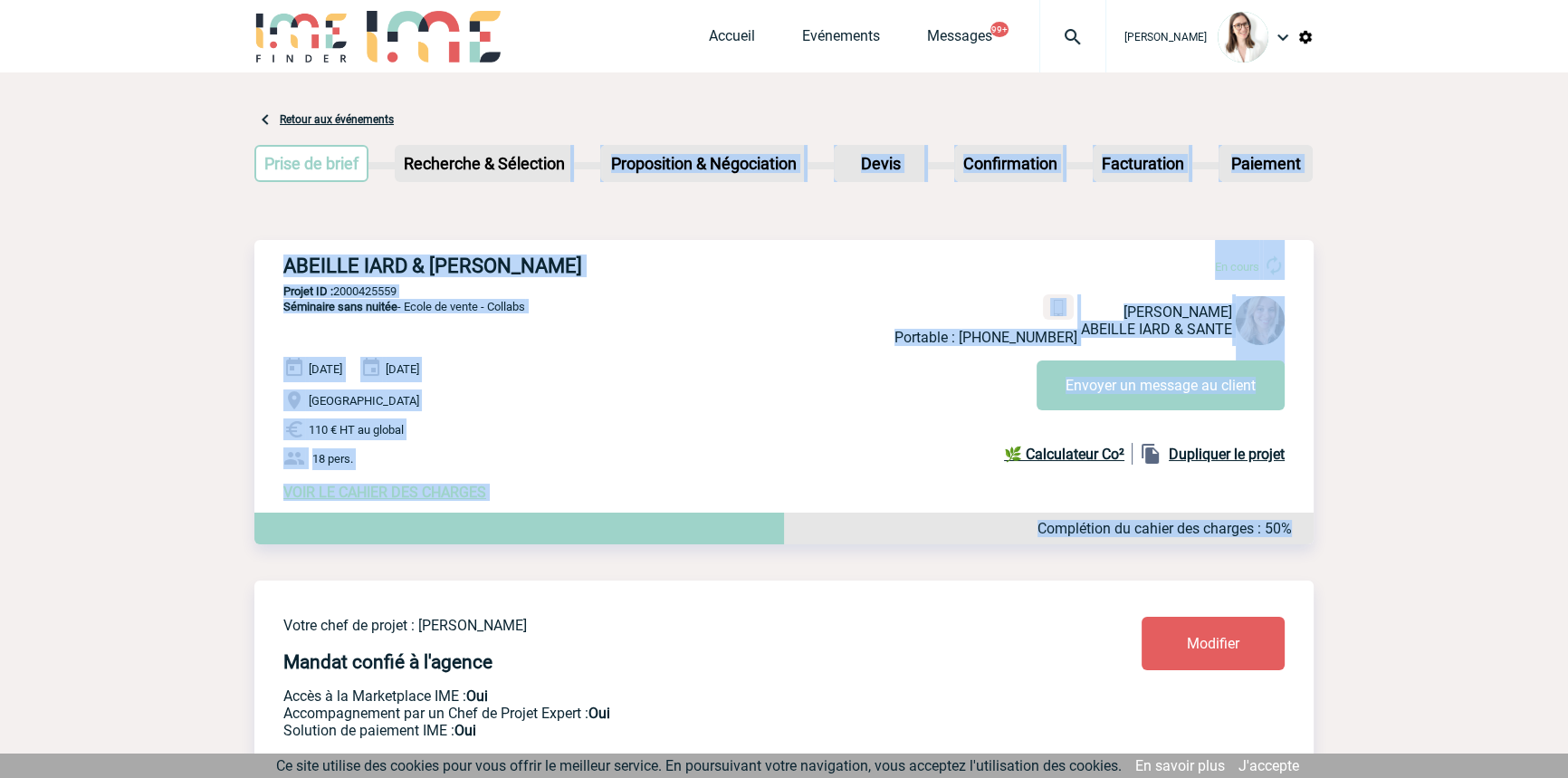
drag, startPoint x: 613, startPoint y: 408, endPoint x: 452, endPoint y: 233, distance: 237.8
click at [772, 447] on div "13 Novembre 2025 14 Novembre 2025 Mâcon 110 € HT au global 18 pers. VOIR LE CAH…" at bounding box center [797, 430] width 1030 height 145
click at [692, 266] on h3 "ABEILLE IARD & [PERSON_NAME]" at bounding box center [554, 265] width 543 height 23
click at [735, 395] on p "Mâcon" at bounding box center [797, 401] width 1030 height 22
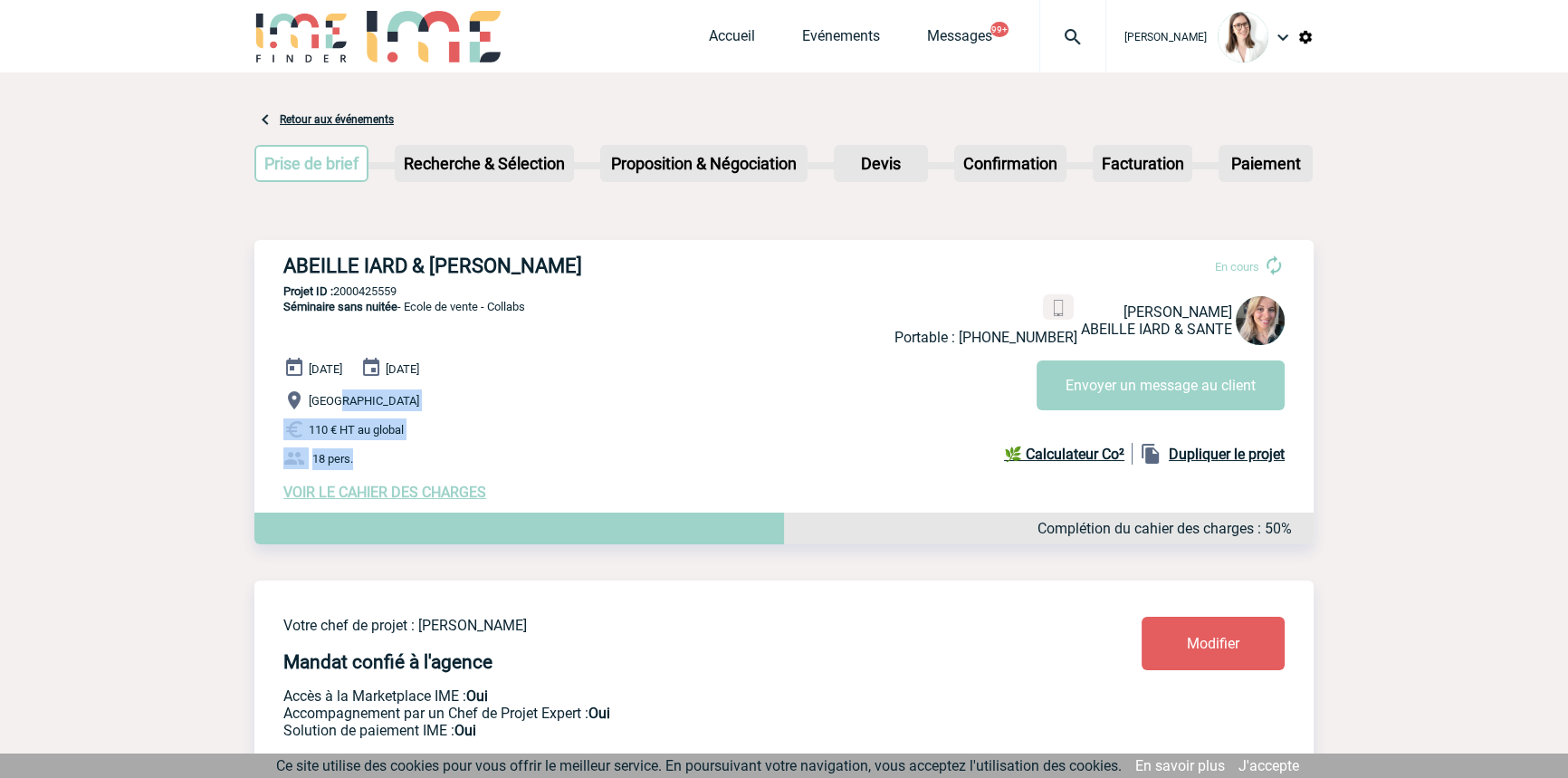
drag, startPoint x: 436, startPoint y: 443, endPoint x: 511, endPoint y: 439, distance: 75.1
click at [457, 466] on div "13 Novembre 2025 14 Novembre 2025 Mâcon 110 € HT au global 18 pers. VOIR LE CAH…" at bounding box center [797, 430] width 1030 height 145
drag, startPoint x: 511, startPoint y: 439, endPoint x: 477, endPoint y: 481, distance: 54.0
click at [511, 438] on p "110 € HT au global" at bounding box center [797, 430] width 1030 height 22
click at [454, 497] on span "VOIR LE CAHIER DES CHARGES" at bounding box center [384, 492] width 203 height 17
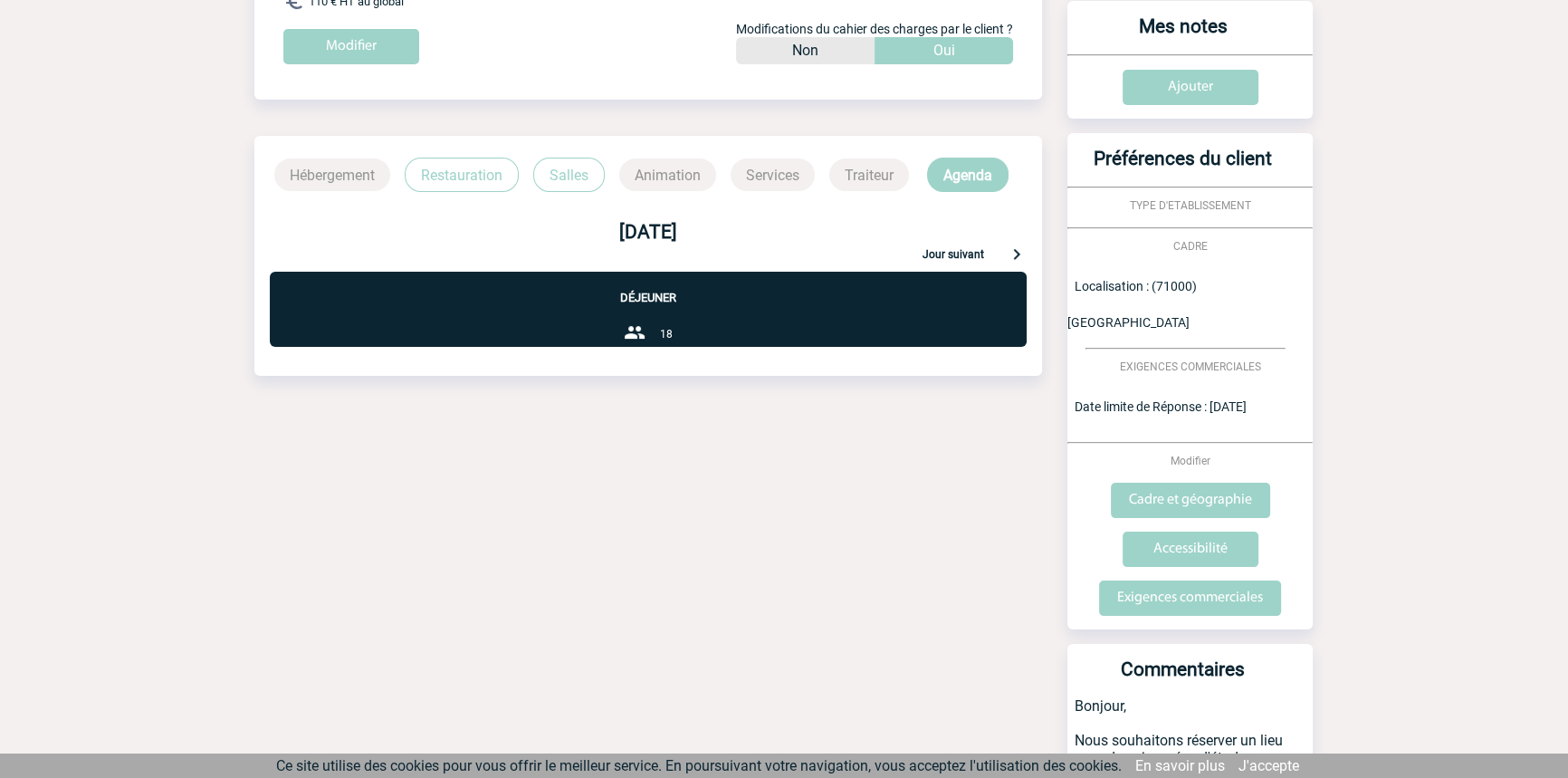
scroll to position [273, 0]
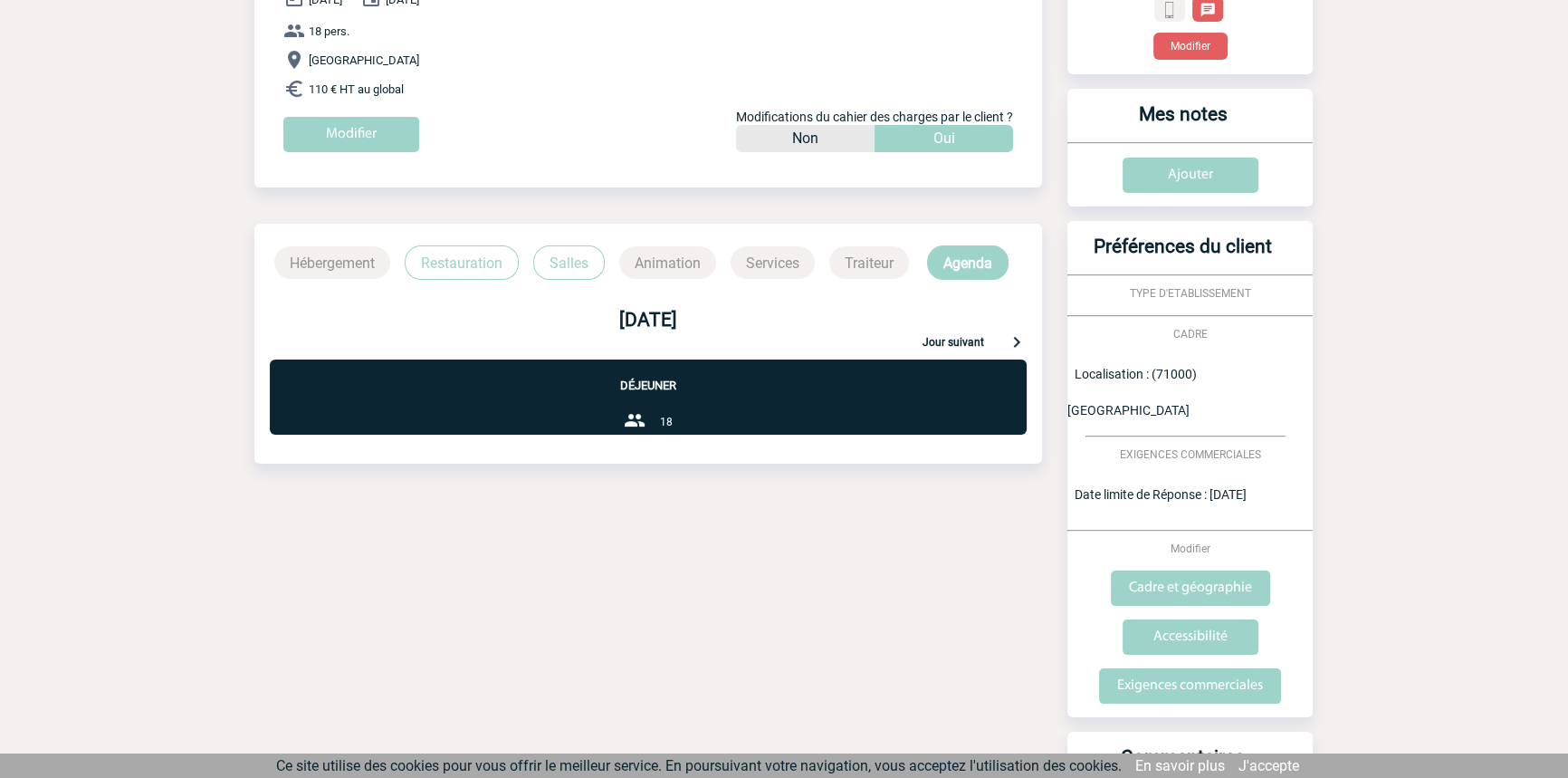
click at [489, 265] on p "Restauration" at bounding box center [461, 262] width 114 height 35
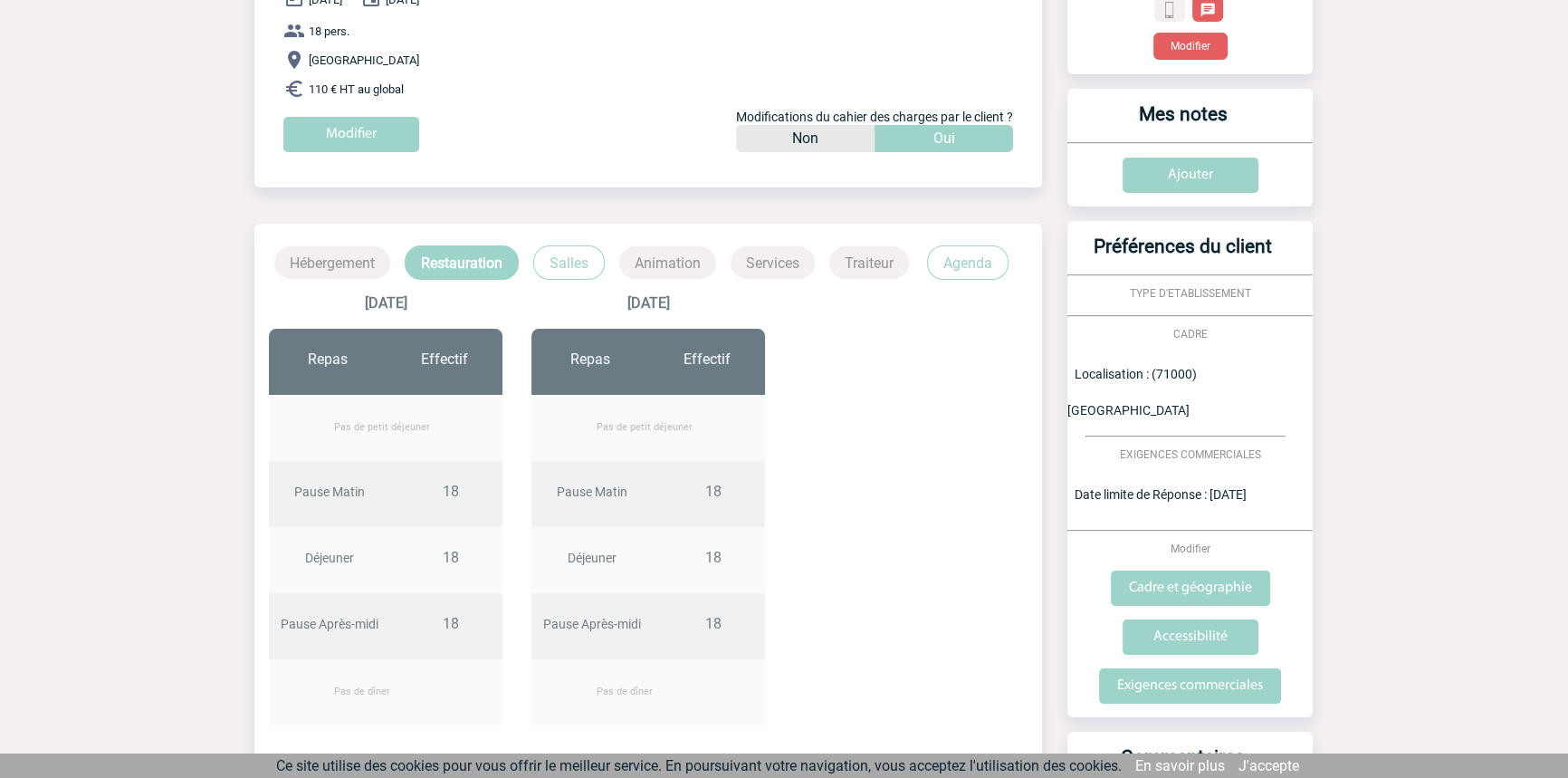
click at [563, 273] on p "Salles" at bounding box center [569, 262] width 71 height 35
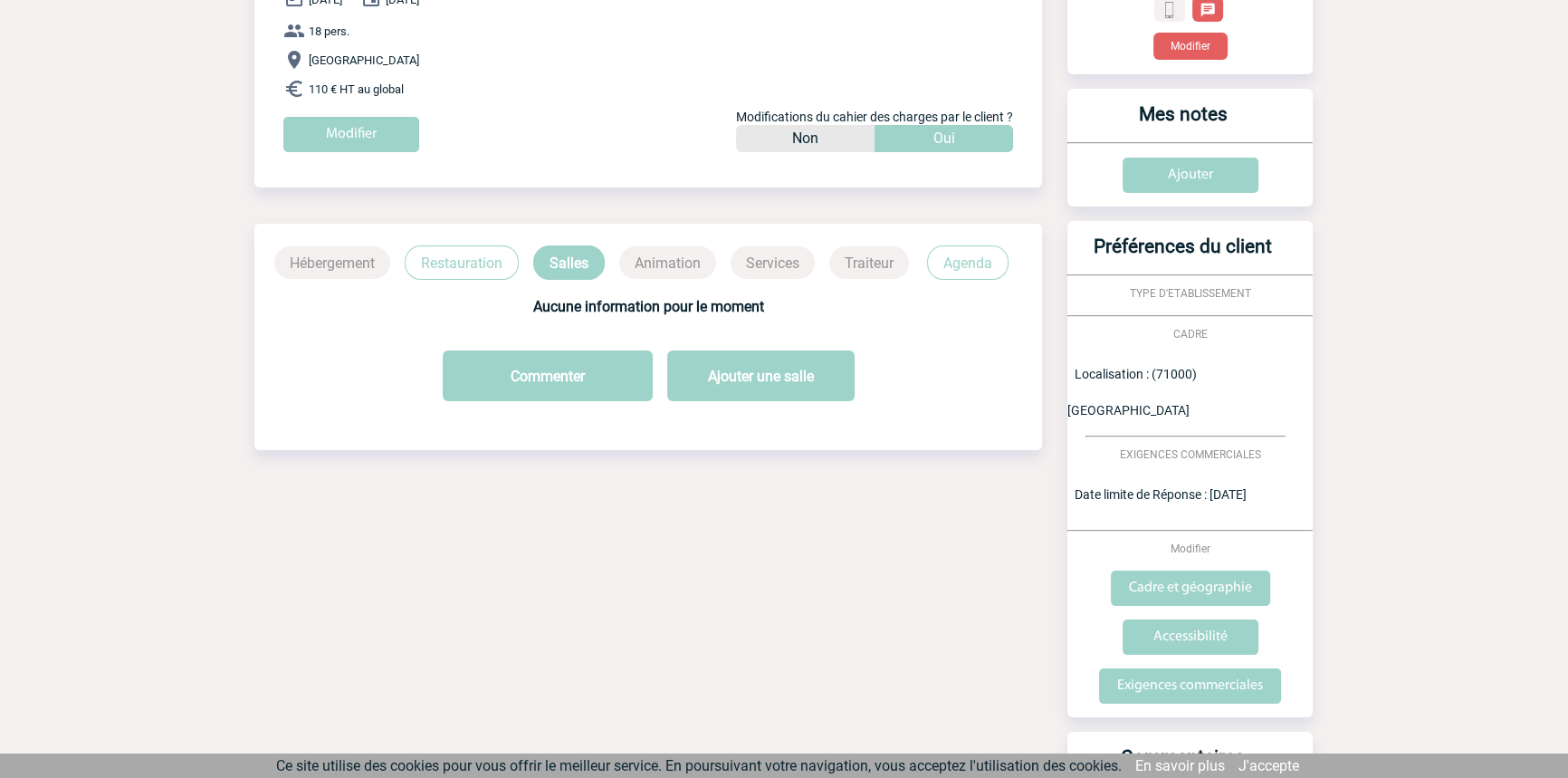
click at [962, 275] on p "Agenda" at bounding box center [968, 262] width 81 height 35
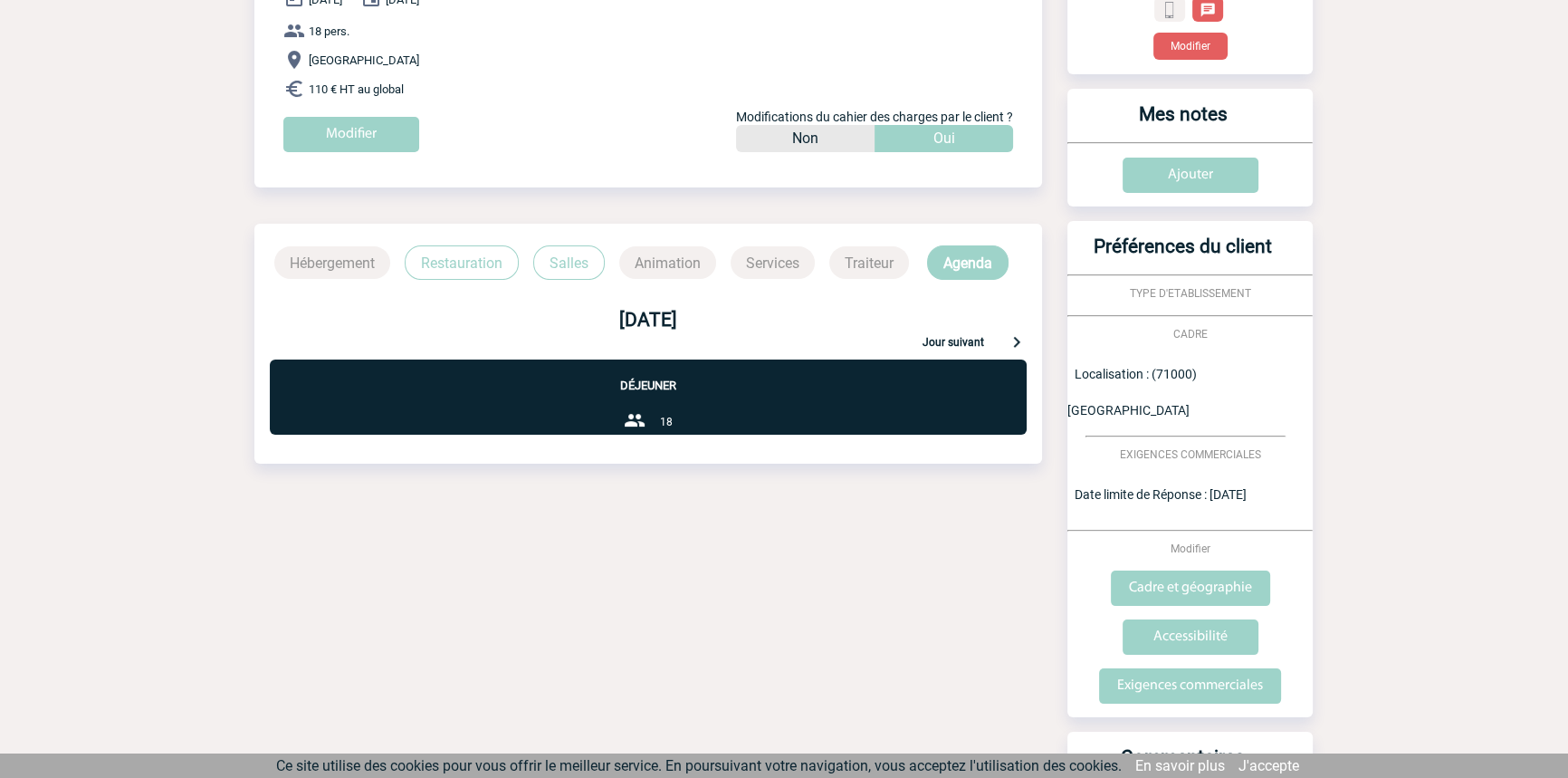
scroll to position [0, 0]
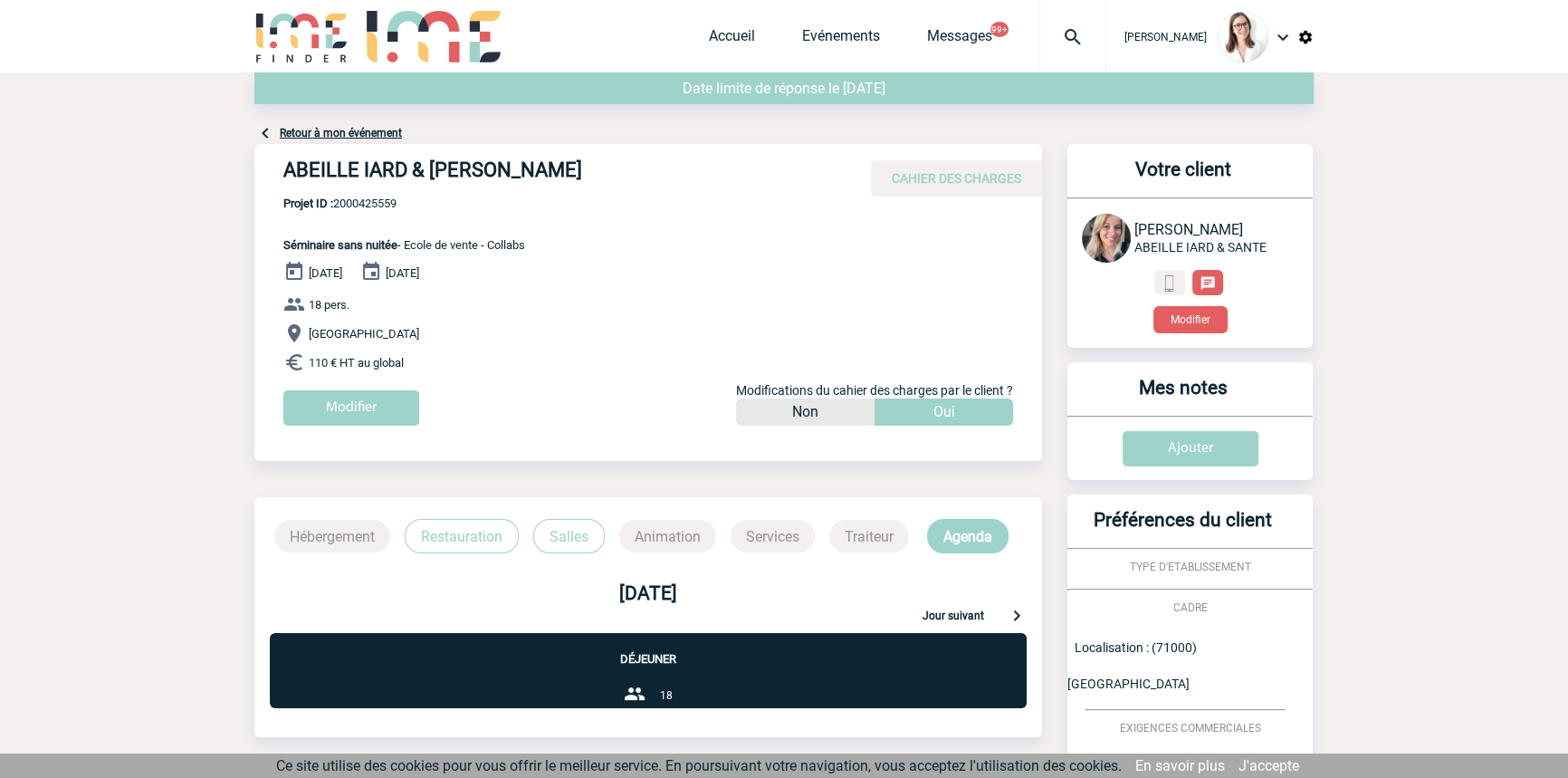
click at [512, 337] on p "[GEOGRAPHIC_DATA]" at bounding box center [662, 334] width 759 height 22
click at [357, 131] on link "Retour à mon événement" at bounding box center [341, 133] width 123 height 13
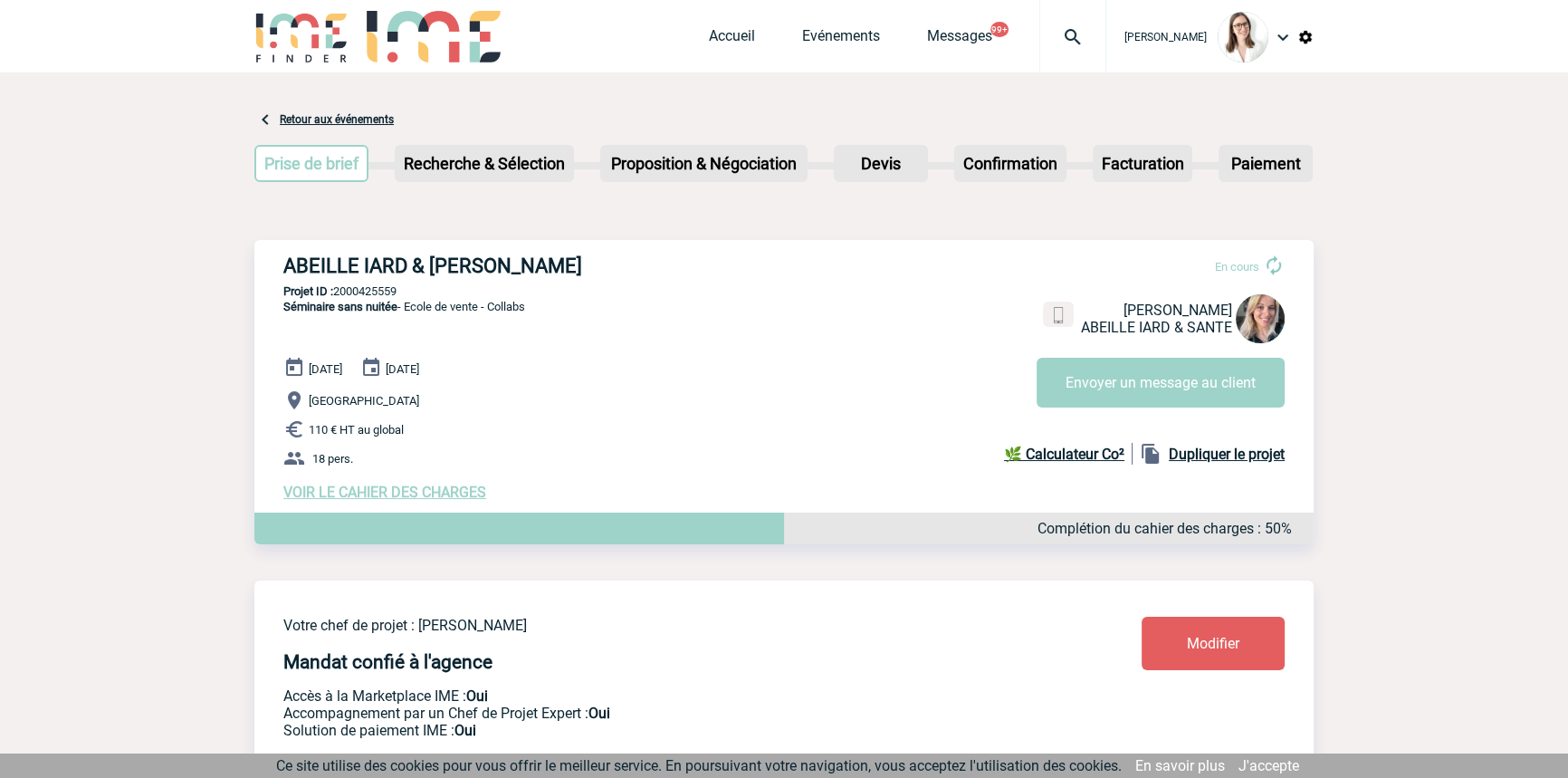
drag, startPoint x: 543, startPoint y: 419, endPoint x: 596, endPoint y: 586, distance: 175.2
click at [641, 390] on div "[DATE] [DATE] [GEOGRAPHIC_DATA] 110 € HT au global 18 pers. VOIR LE CAHIER DES …" at bounding box center [797, 430] width 1030 height 145
click at [1090, 396] on button "Envoyer un message au client" at bounding box center [1160, 382] width 248 height 49
click at [479, 401] on p "[GEOGRAPHIC_DATA]" at bounding box center [797, 401] width 1030 height 22
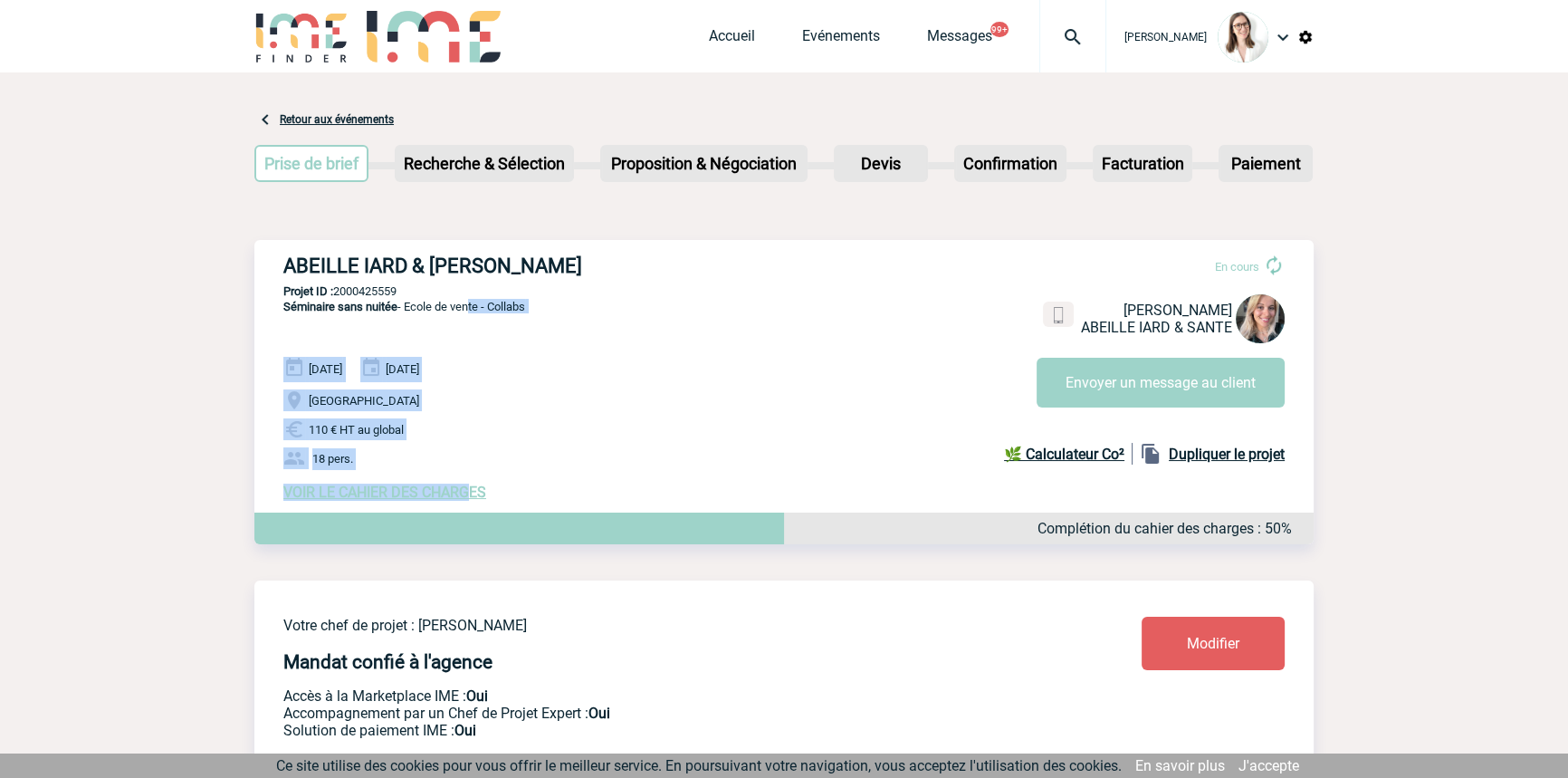
drag, startPoint x: 464, startPoint y: 395, endPoint x: 473, endPoint y: 476, distance: 81.5
click at [471, 481] on div "ABEILLE IARD & [PERSON_NAME] En cours [PERSON_NAME] ABEILLE IARD & [PERSON_NAME…" at bounding box center [784, 378] width 1060 height 275
click at [419, 376] on span "[DATE]" at bounding box center [403, 369] width 34 height 14
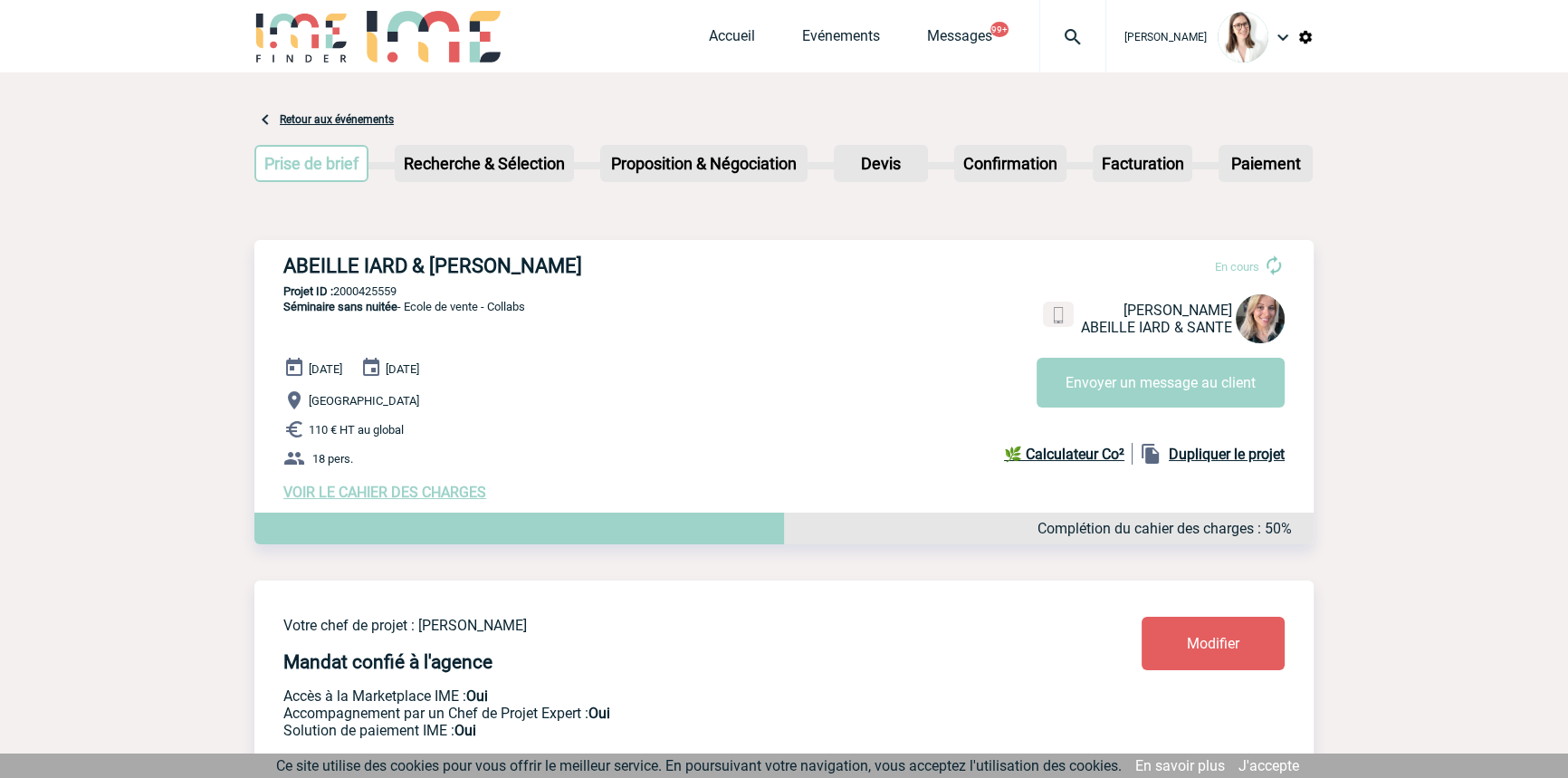
click at [507, 280] on div "ABEILLE IARD & SANTE - Elise DRAPIER En cours Elise DRAPIER ABEILLE IARD & SANT…" at bounding box center [784, 378] width 1060 height 275
click at [380, 294] on p "Projet ID : 2000425559" at bounding box center [784, 291] width 1060 height 14
copy p "2000425559"
